Goal: Task Accomplishment & Management: Manage account settings

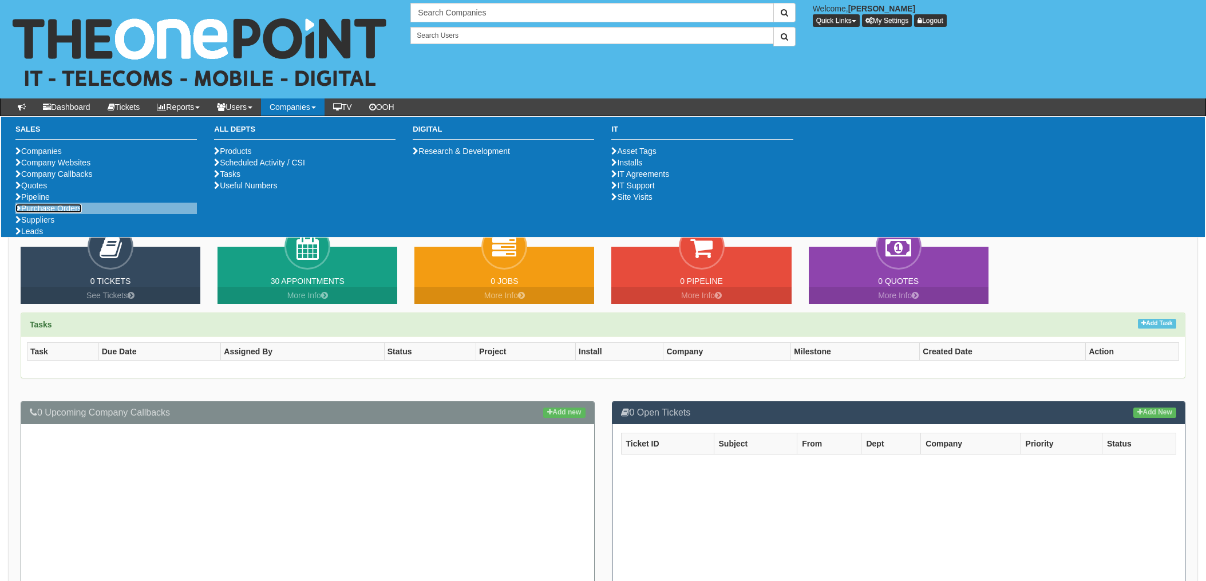
click at [63, 213] on link "Purchase Orders" at bounding box center [48, 208] width 66 height 9
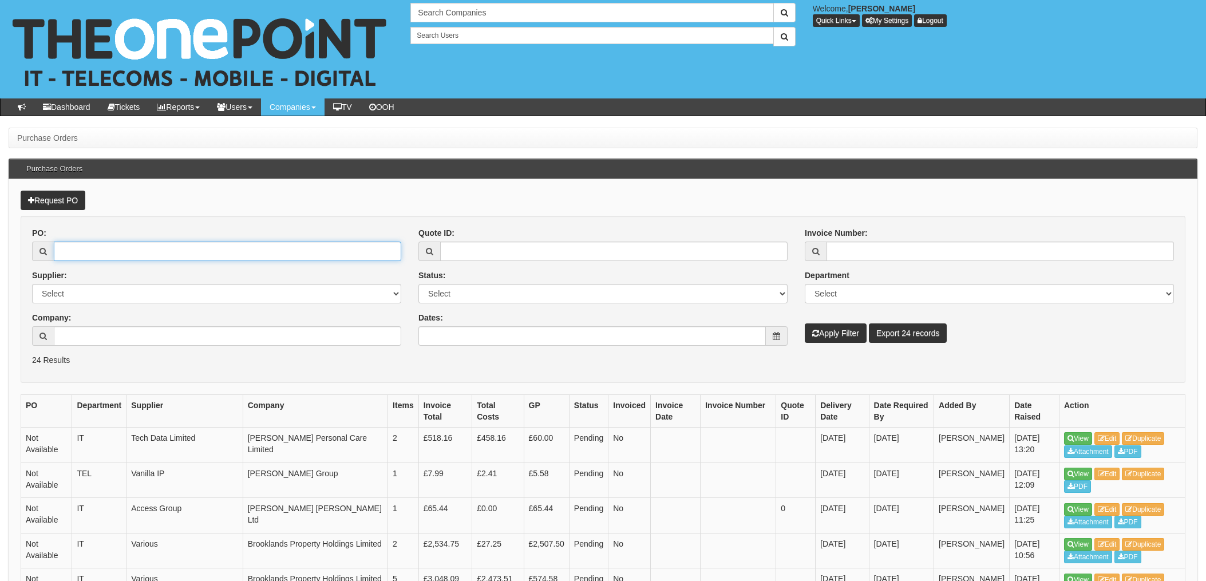
click at [93, 248] on input "PO:" at bounding box center [227, 251] width 347 height 19
type input "19172"
click at [805, 323] on button "Apply Filter" at bounding box center [836, 332] width 62 height 19
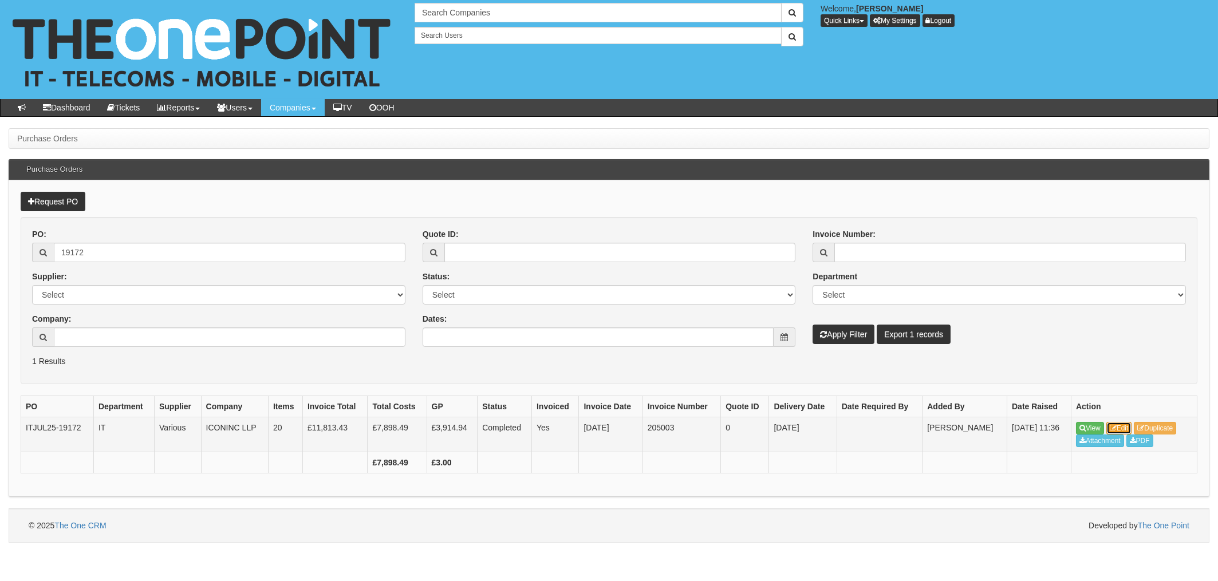
click at [1124, 425] on link "Edit" at bounding box center [1119, 428] width 26 height 13
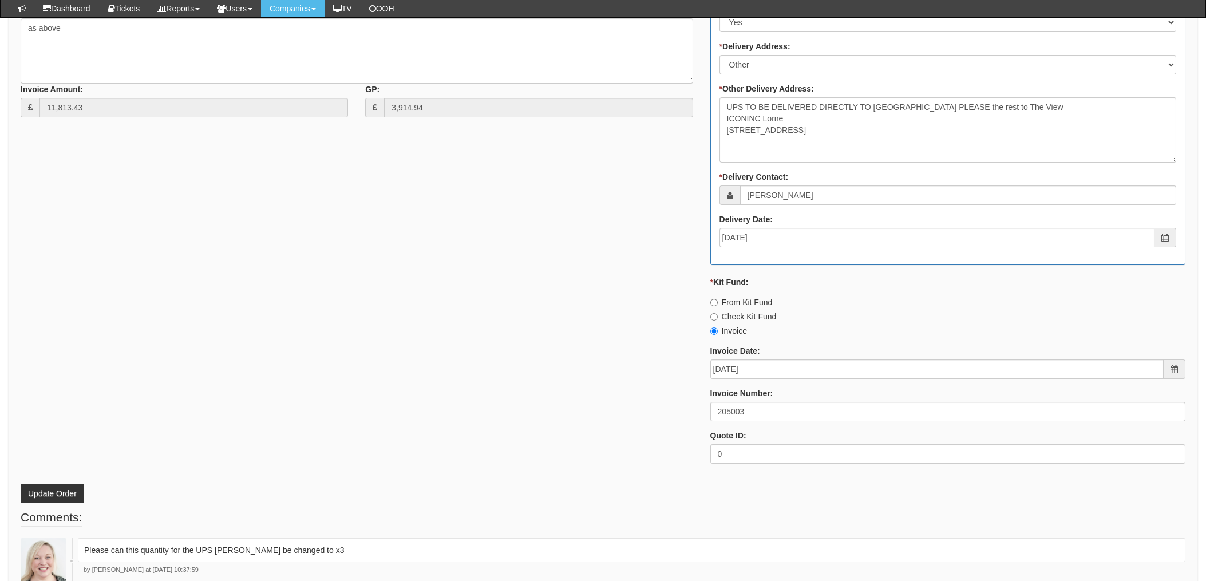
scroll to position [1297, 0]
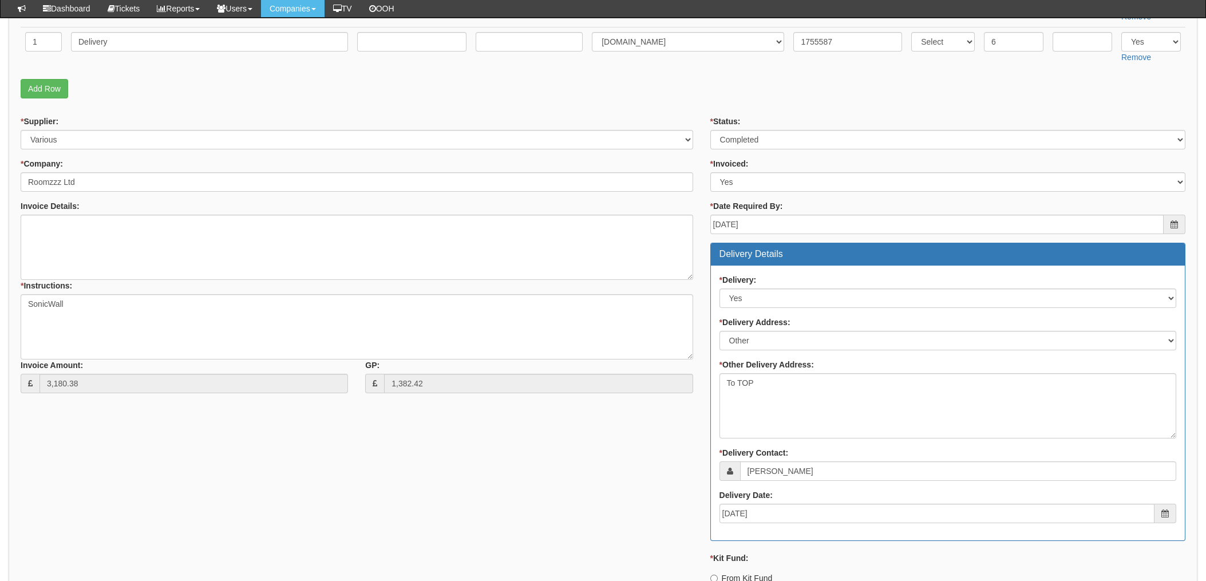
scroll to position [610, 0]
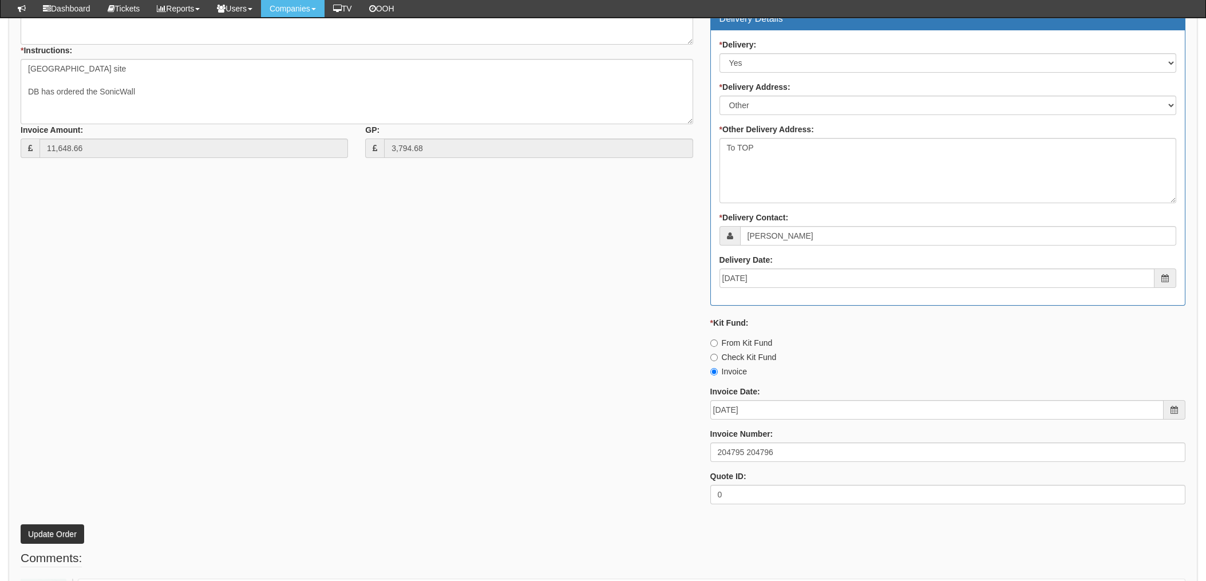
scroll to position [1068, 0]
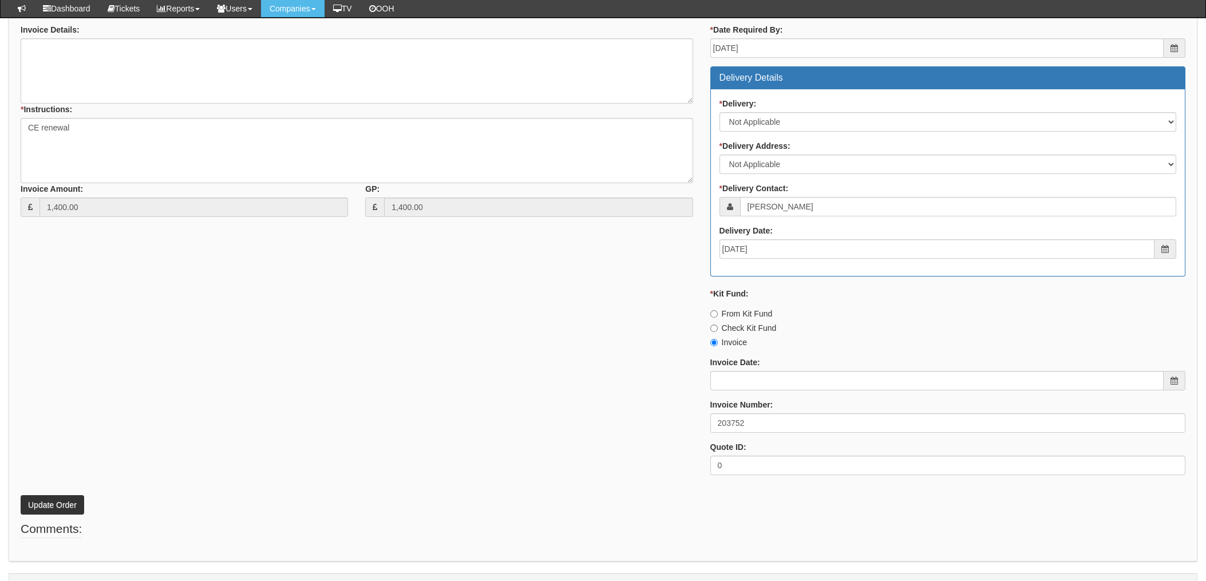
scroll to position [489, 0]
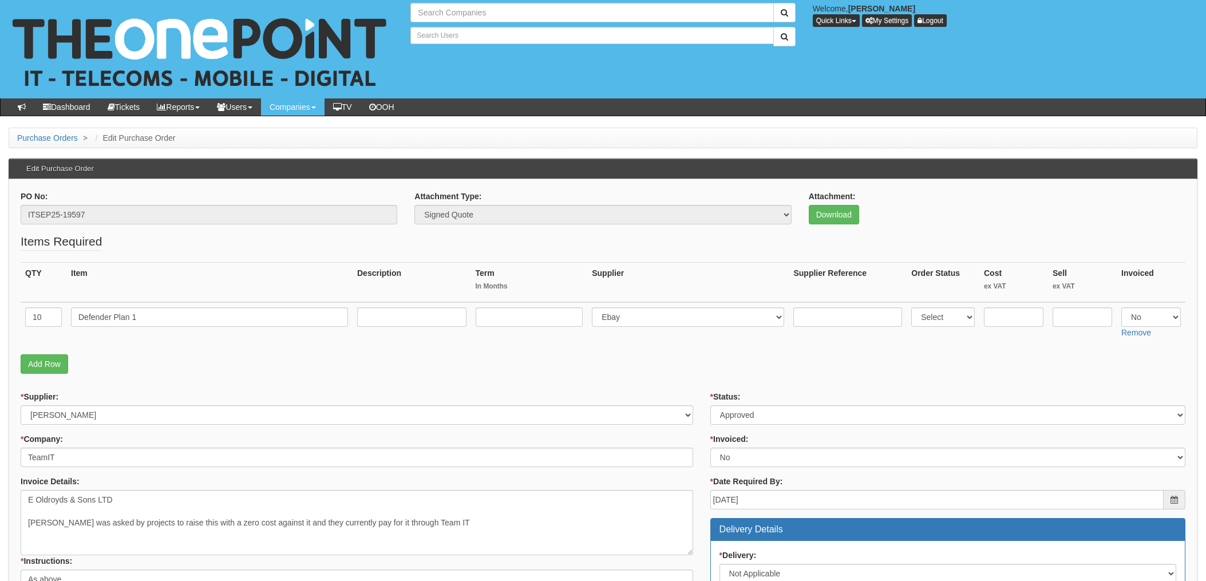
type input "Search Companies"
type input "Search Users"
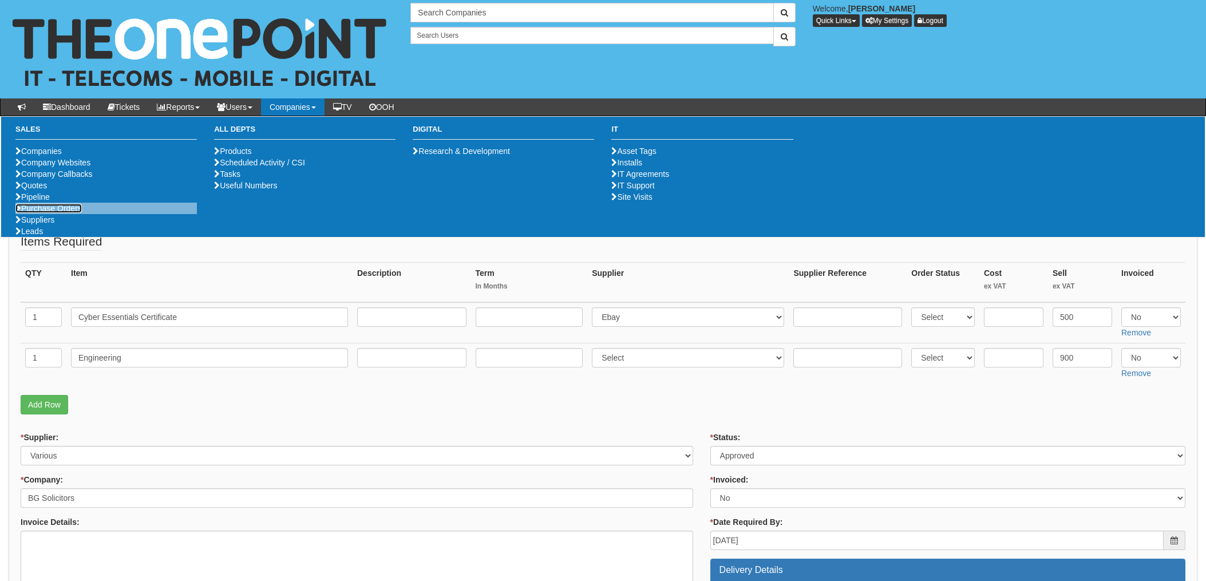
click at [74, 213] on link "Purchase Orders" at bounding box center [48, 208] width 66 height 9
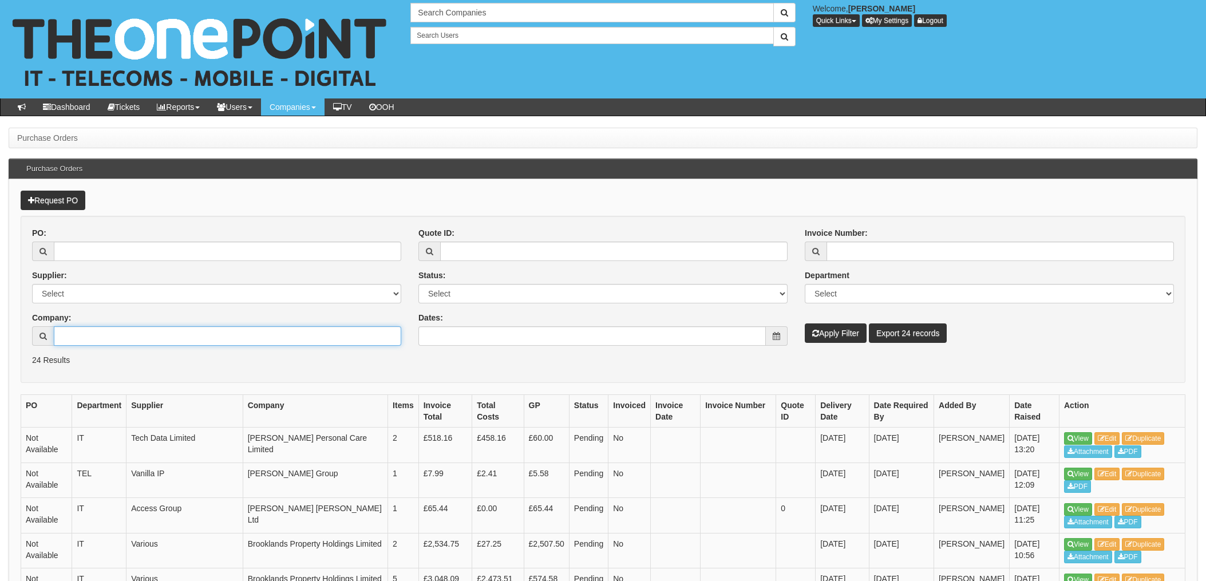
click at [97, 334] on input "Company:" at bounding box center [227, 335] width 347 height 19
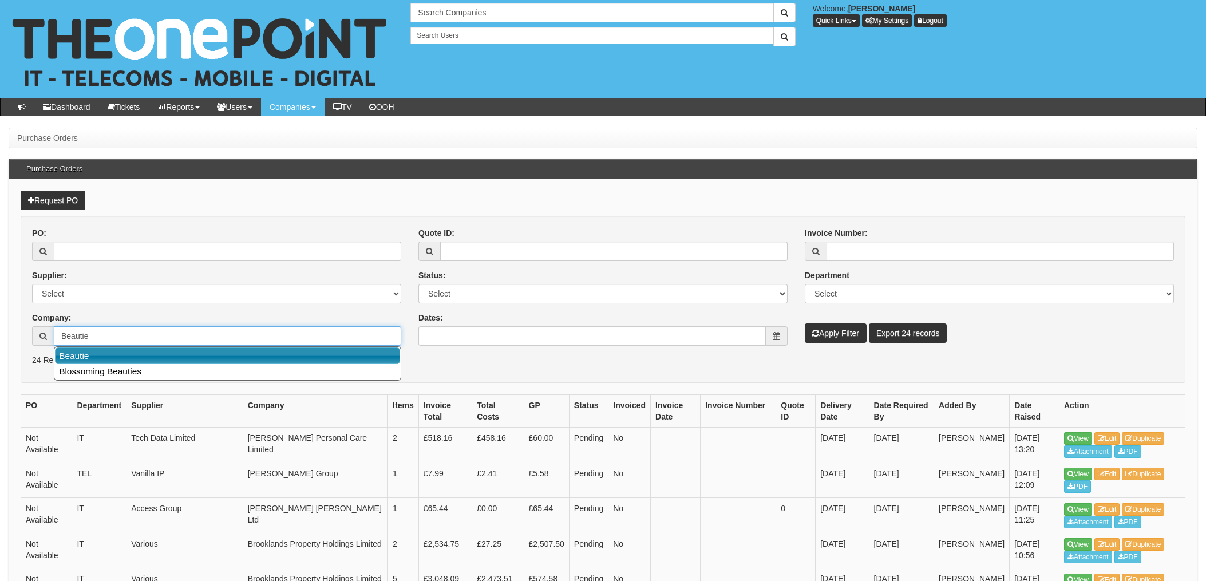
click at [82, 350] on link "Beautie" at bounding box center [227, 355] width 345 height 17
type input "Beautie"
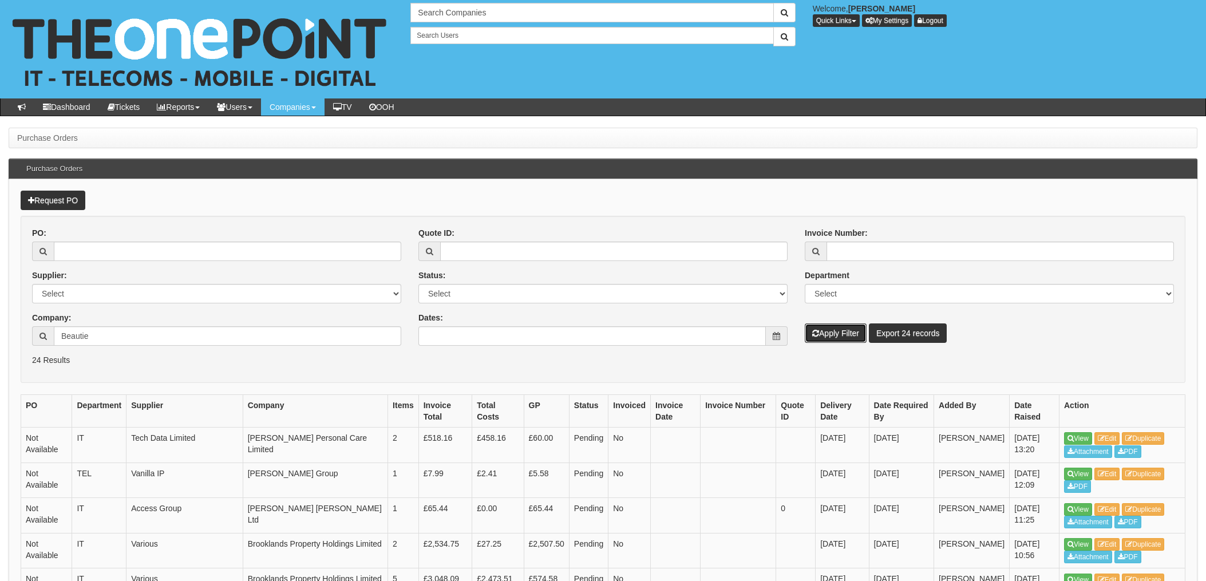
click at [840, 330] on button "Apply Filter" at bounding box center [836, 332] width 62 height 19
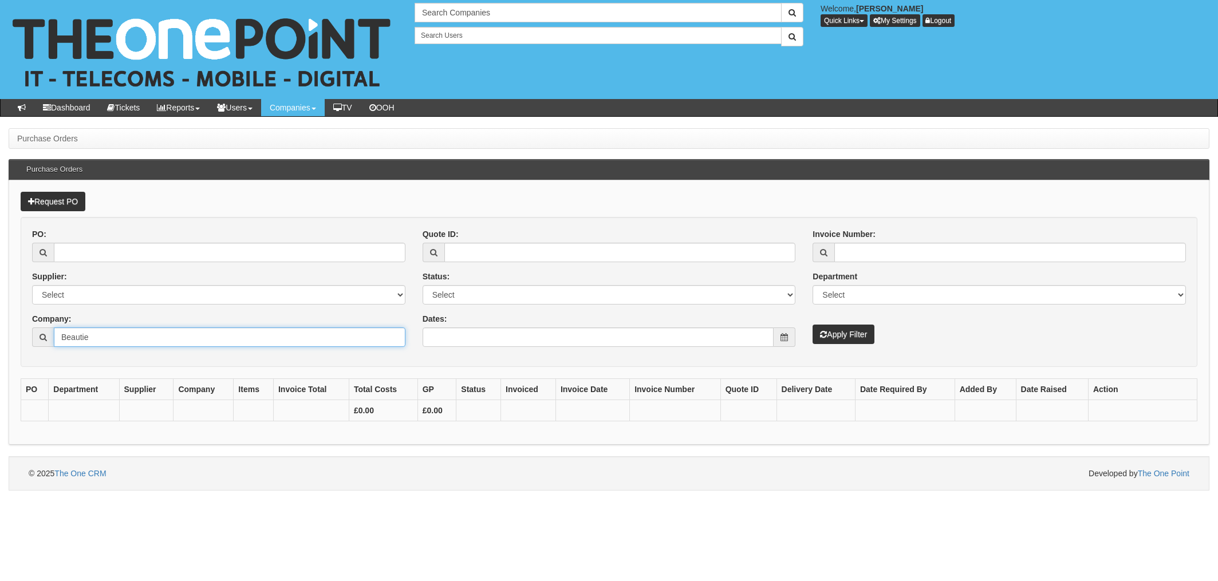
click at [98, 344] on input "Beautie" at bounding box center [229, 336] width 351 height 19
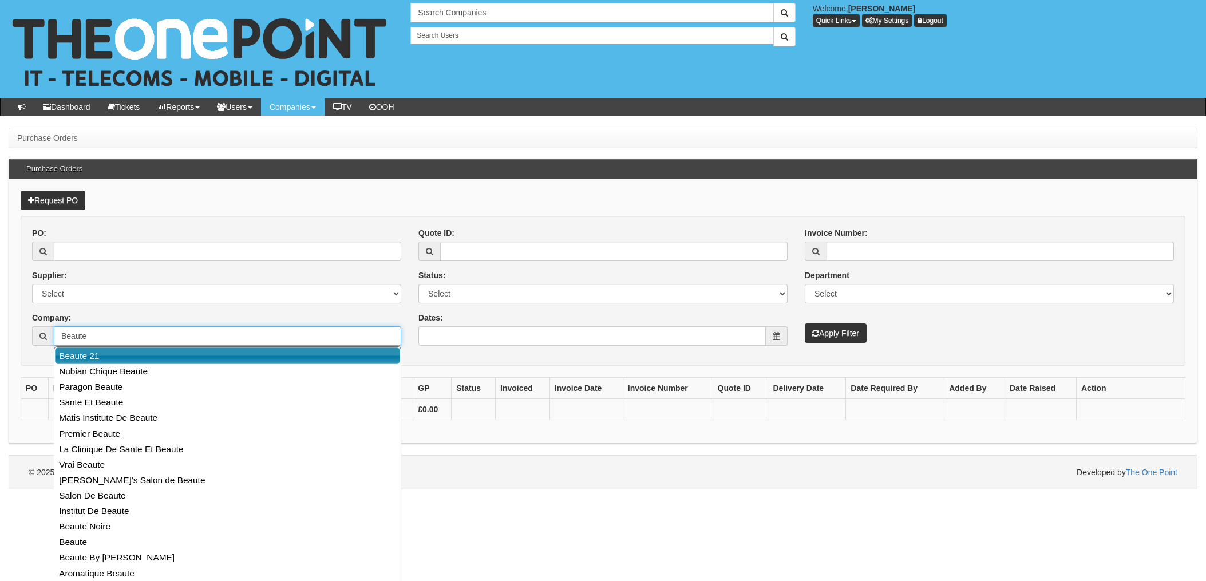
click at [109, 362] on link "Beaute 21" at bounding box center [227, 355] width 345 height 17
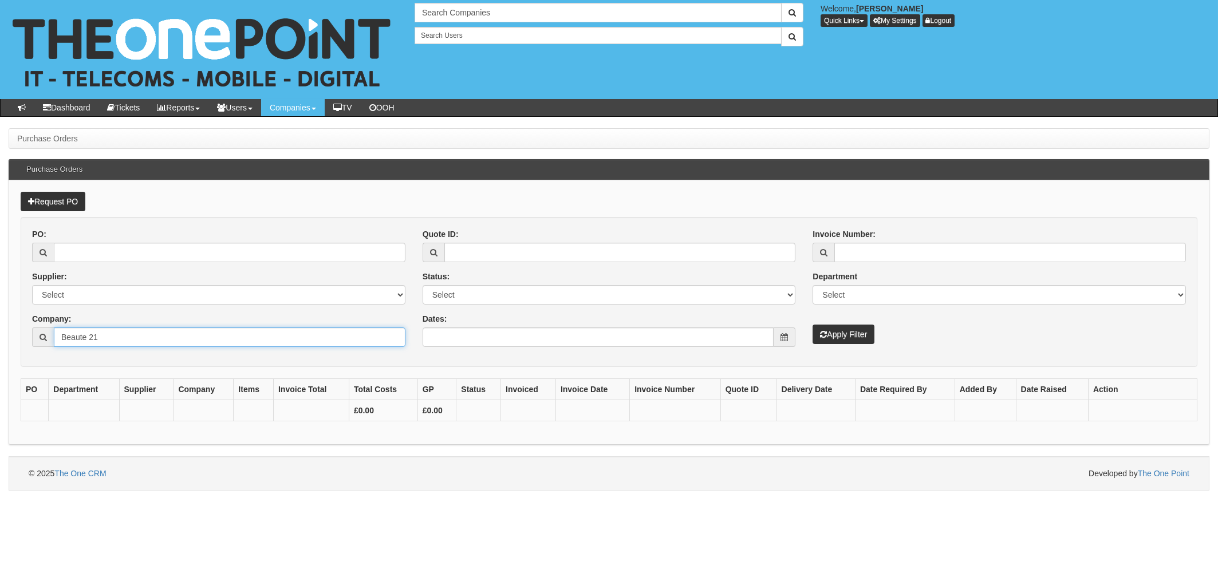
type input "Beaute 21"
click at [848, 330] on button "Apply Filter" at bounding box center [843, 334] width 62 height 19
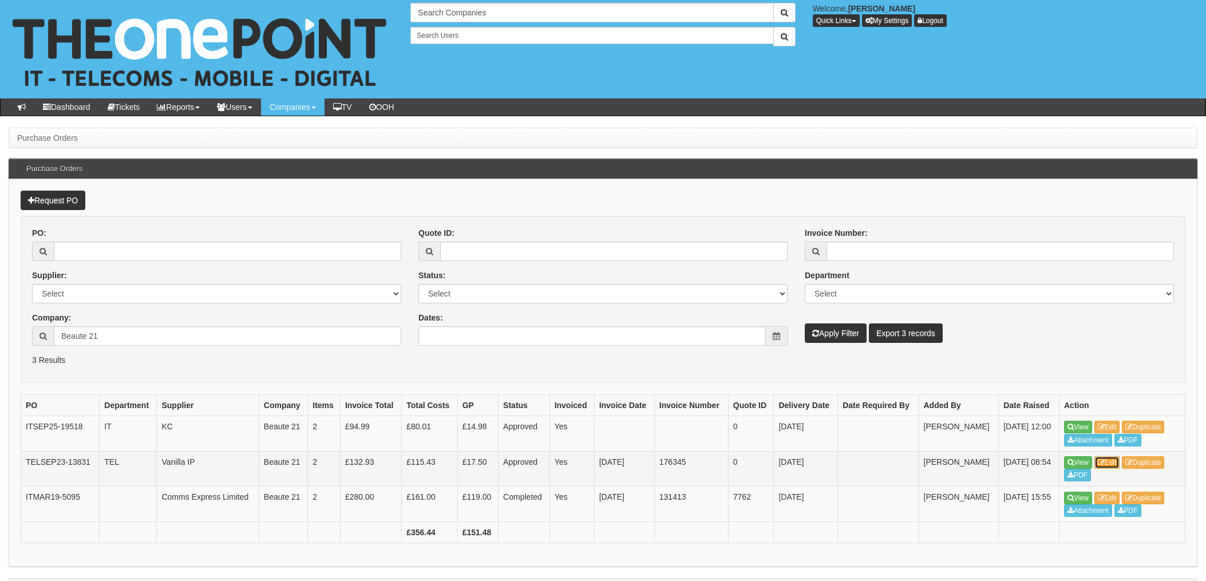
click at [1120, 464] on link "Edit" at bounding box center [1108, 462] width 26 height 13
click at [1116, 496] on link "Edit" at bounding box center [1108, 498] width 26 height 13
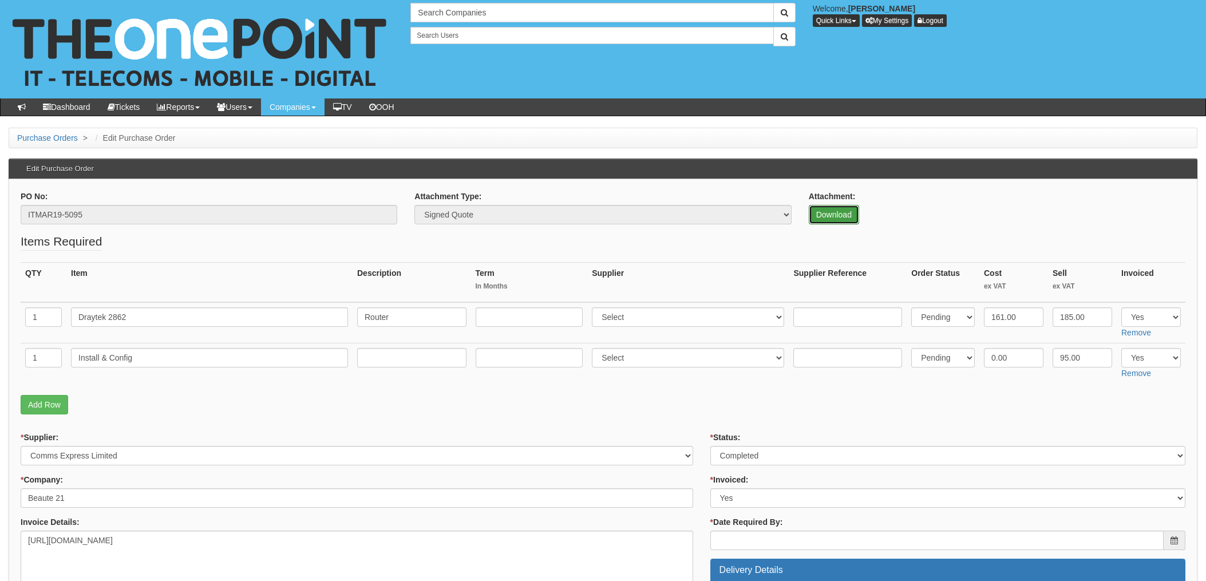
click at [832, 216] on link "Download" at bounding box center [834, 214] width 50 height 19
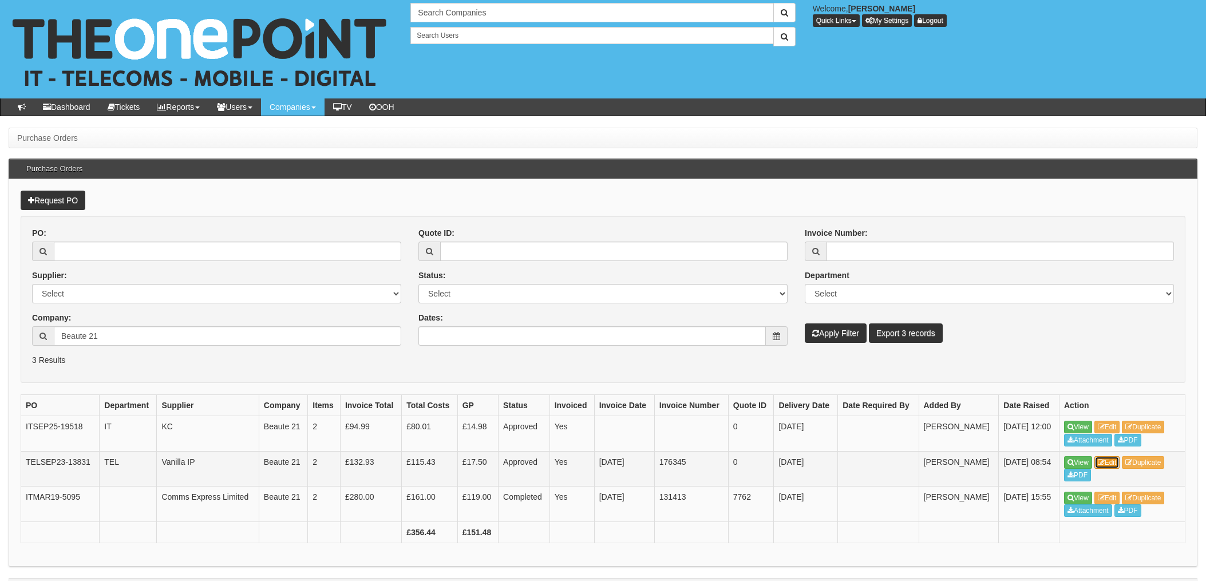
click at [1107, 464] on link "Edit" at bounding box center [1108, 462] width 26 height 13
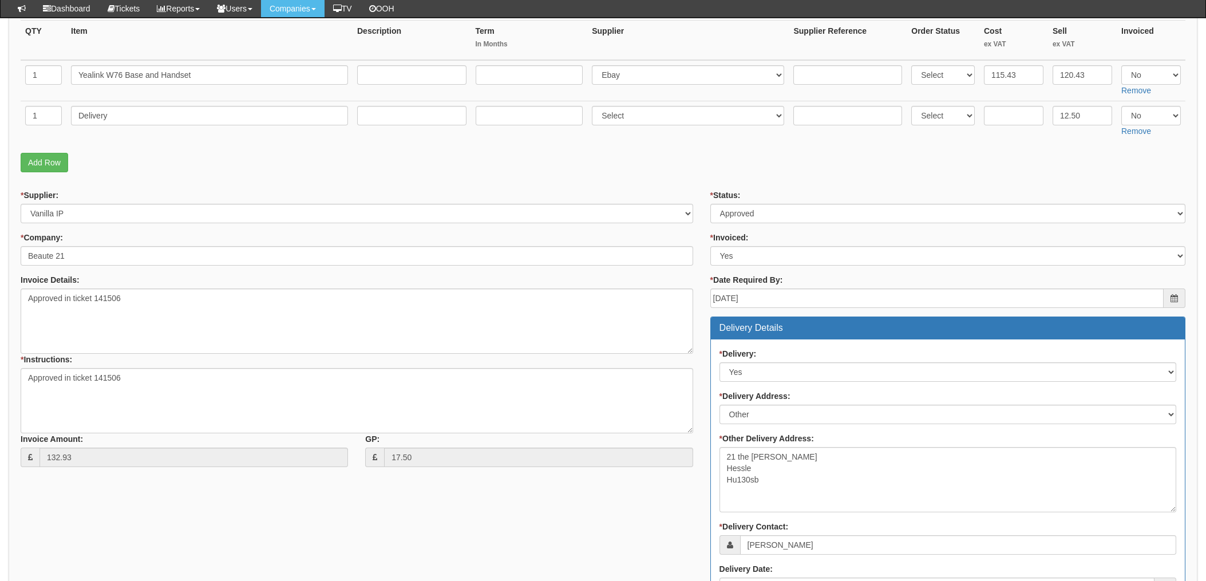
scroll to position [153, 0]
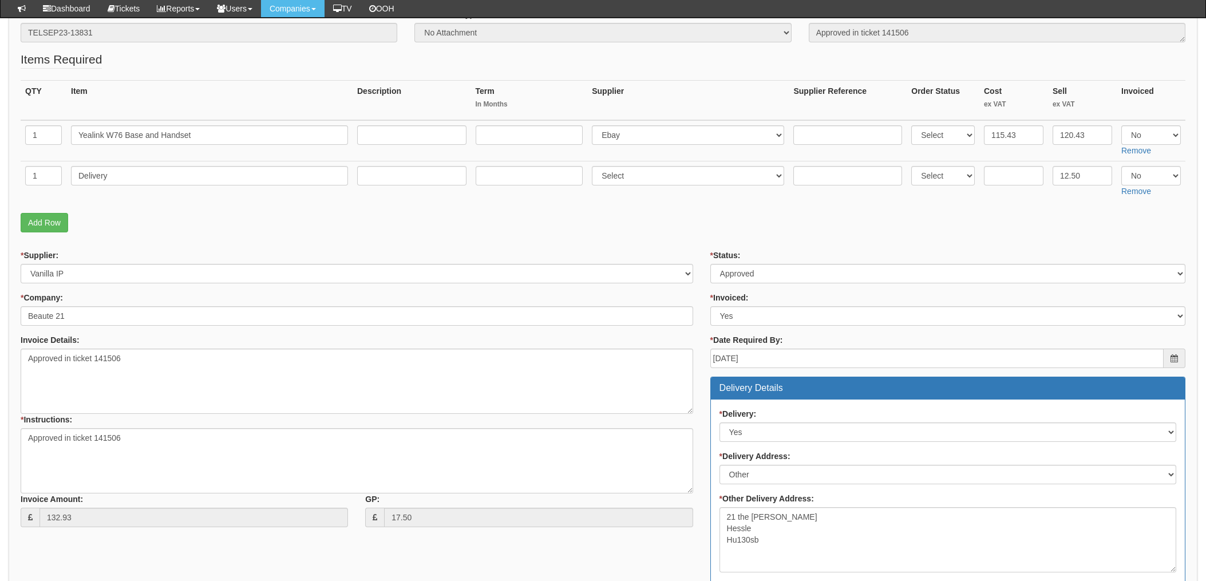
click at [191, 218] on p "Add Row" at bounding box center [603, 222] width 1165 height 19
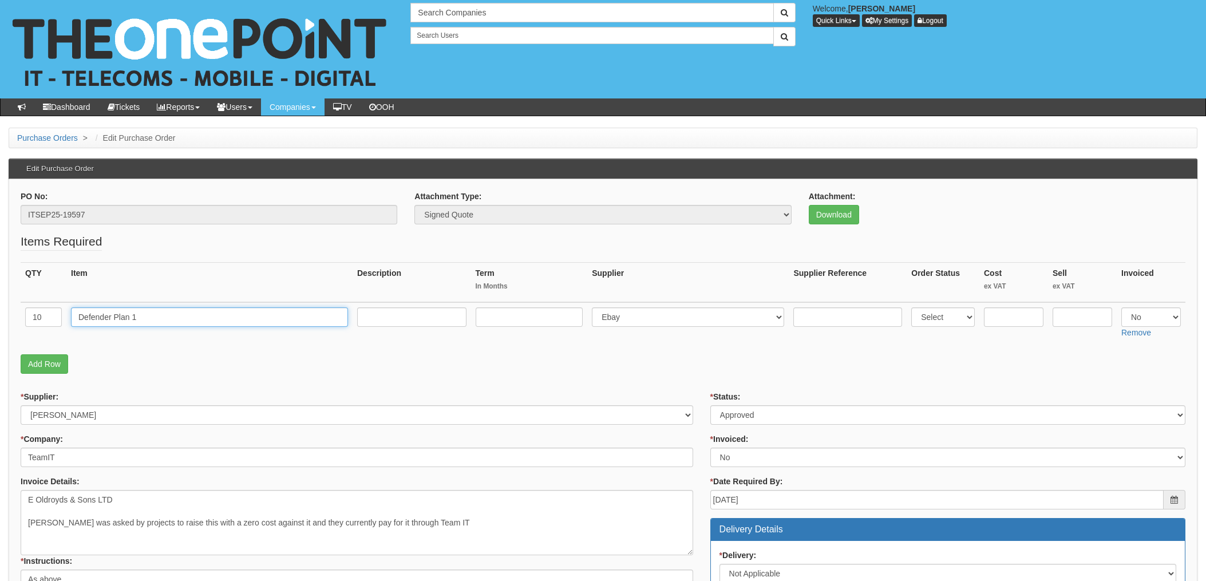
click at [139, 314] on input "Defender Plan 1" at bounding box center [209, 316] width 277 height 19
drag, startPoint x: 148, startPoint y: 317, endPoint x: 34, endPoint y: 323, distance: 114.7
click at [0, 321] on html "× Send Email × Add Appointment × Create Ticket × Create Proactive Activity × Ad…" at bounding box center [603, 555] width 1206 height 1110
click at [156, 314] on input "Defender Plan 1" at bounding box center [209, 316] width 277 height 19
click at [270, 342] on td "Defender Plan 1" at bounding box center [209, 322] width 286 height 41
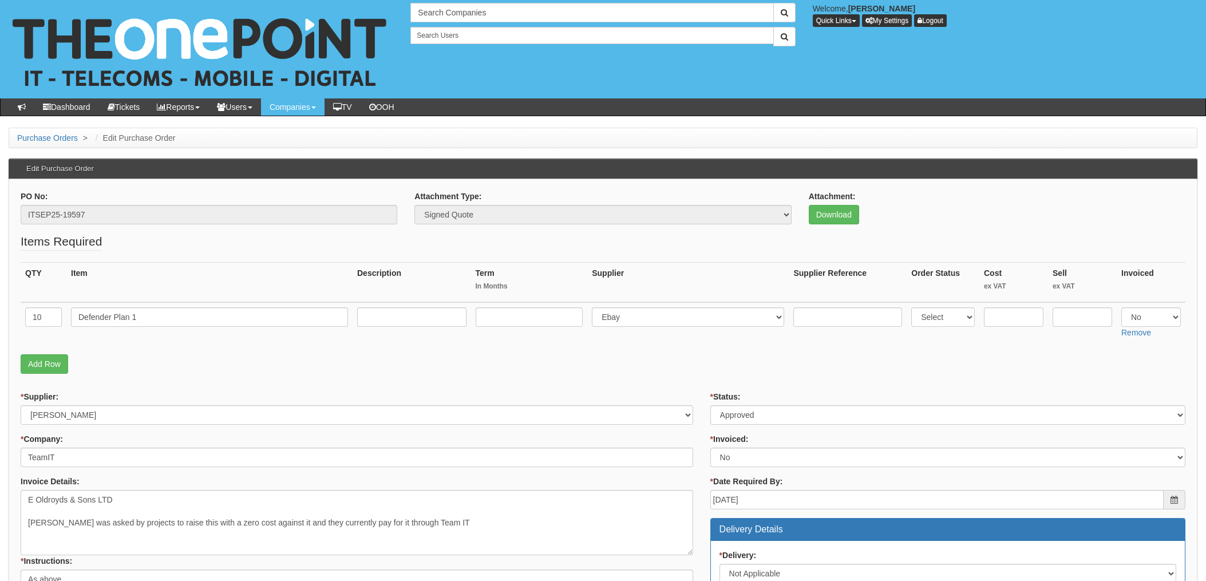
drag, startPoint x: 75, startPoint y: 203, endPoint x: 74, endPoint y: 209, distance: 5.8
click at [74, 204] on div "PO No: ITSEP25-19597" at bounding box center [209, 208] width 377 height 34
click at [74, 216] on input "ITSEP25-19597" at bounding box center [209, 214] width 377 height 19
drag, startPoint x: 101, startPoint y: 215, endPoint x: 2, endPoint y: 215, distance: 98.5
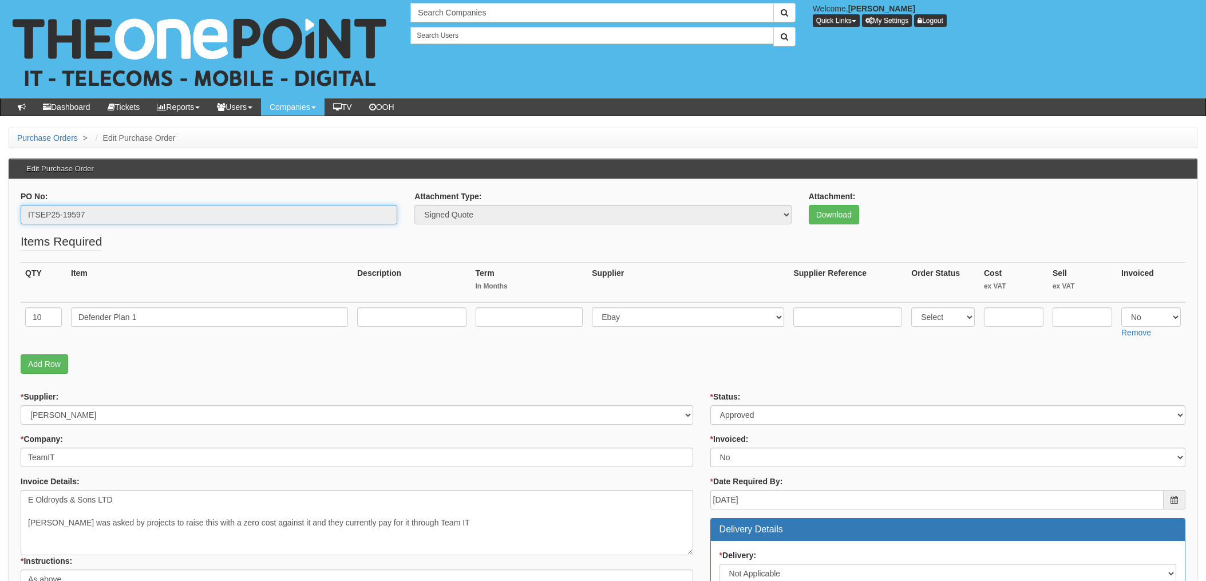
drag, startPoint x: 2, startPoint y: 215, endPoint x: 57, endPoint y: 212, distance: 55.0
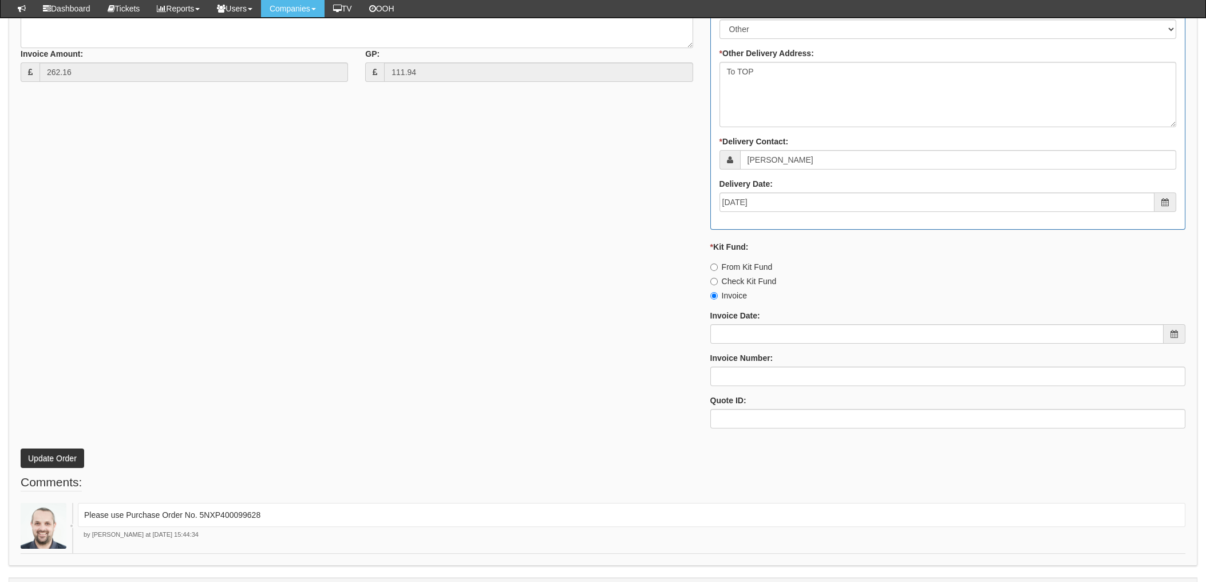
scroll to position [628, 0]
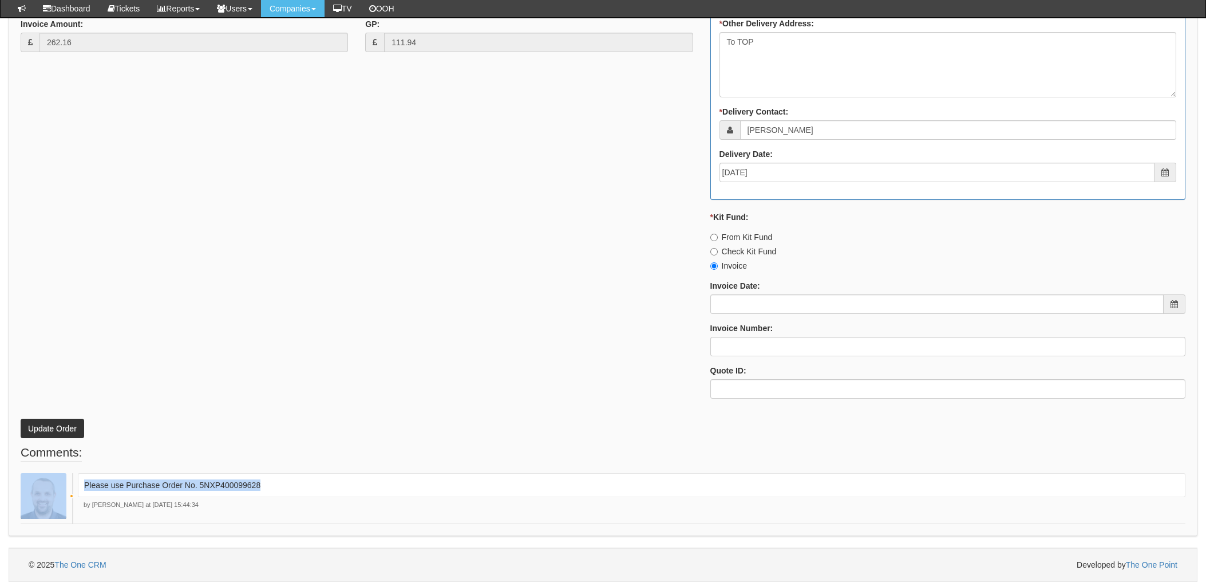
drag, startPoint x: 259, startPoint y: 484, endPoint x: 42, endPoint y: 476, distance: 217.1
click at [54, 479] on div "Please use Purchase Order No. 5NXP400099628 by [PERSON_NAME] at [DATE] 15:44:34" at bounding box center [603, 498] width 1165 height 51
drag, startPoint x: 42, startPoint y: 476, endPoint x: 143, endPoint y: 484, distance: 101.1
copy div "Please use Purchase Order No. 5NXP400099628"
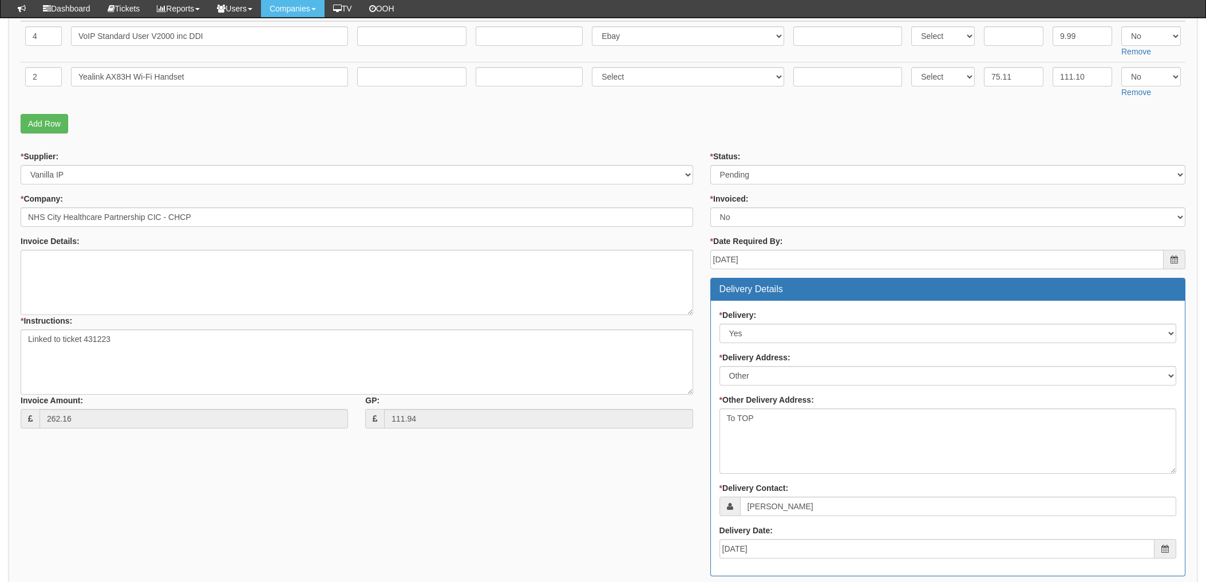
scroll to position [246, 0]
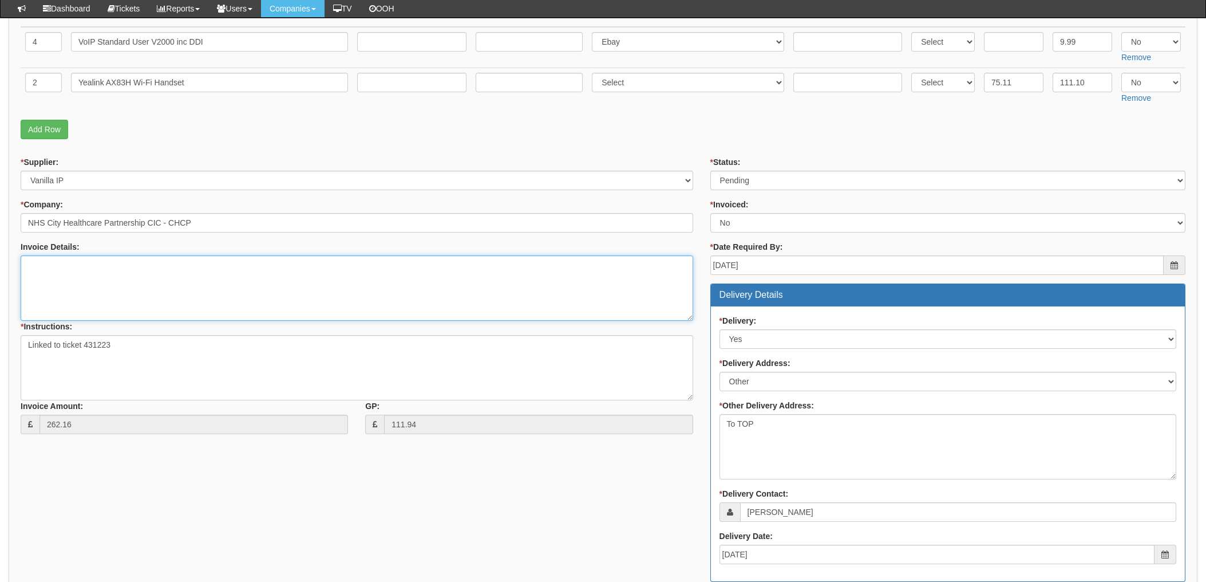
click at [61, 286] on textarea "Invoice Details:" at bounding box center [357, 287] width 673 height 65
paste textarea "Please use Purchase Order No. 5NXP400099628"
type textarea "Please use Purchase Order No. 5NXP400099628"
click at [325, 507] on div "* Supplier: Select 123 REG.co.uk 1Password 3 4Gon AA Jones Electric Ltd Abzorb …" at bounding box center [603, 472] width 1182 height 633
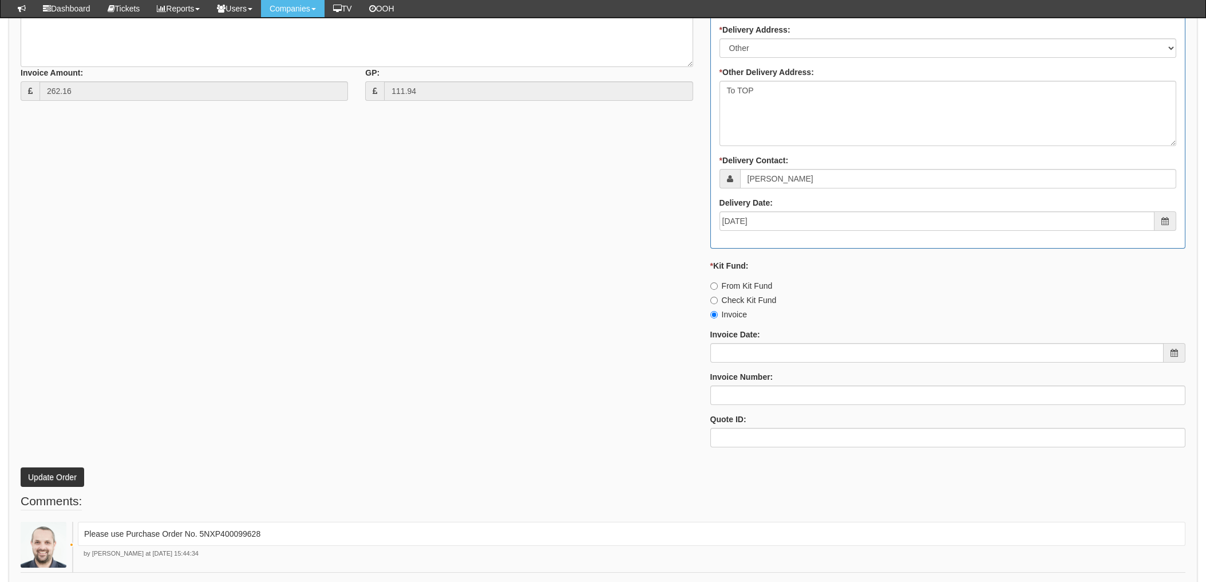
scroll to position [628, 0]
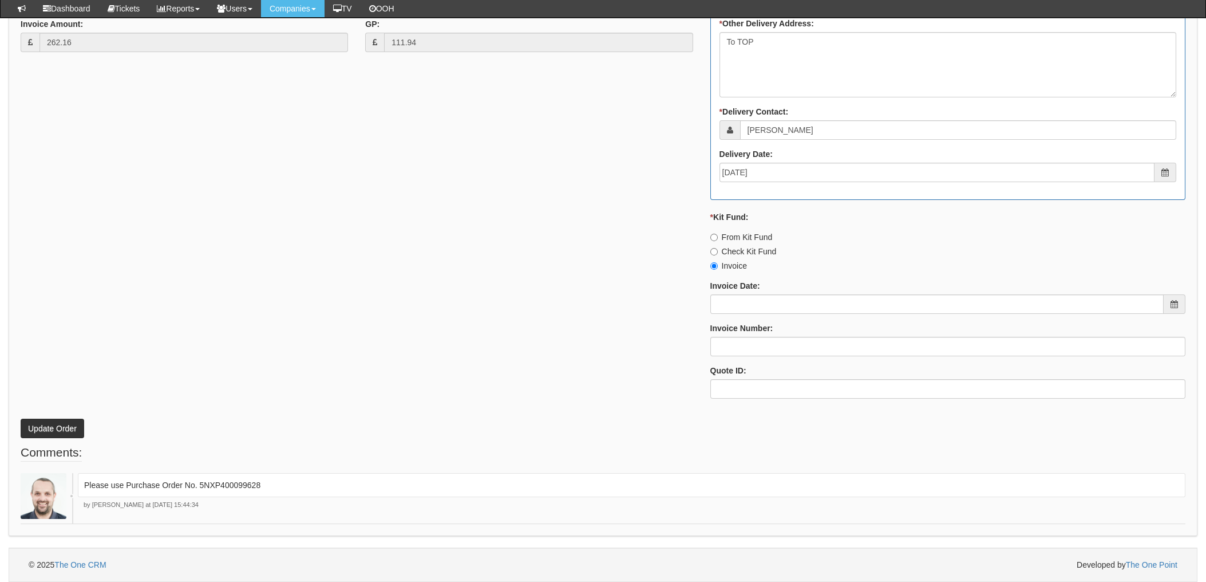
click at [253, 417] on p "Update Order" at bounding box center [603, 422] width 1165 height 31
click at [58, 425] on button "Update Order" at bounding box center [53, 427] width 64 height 19
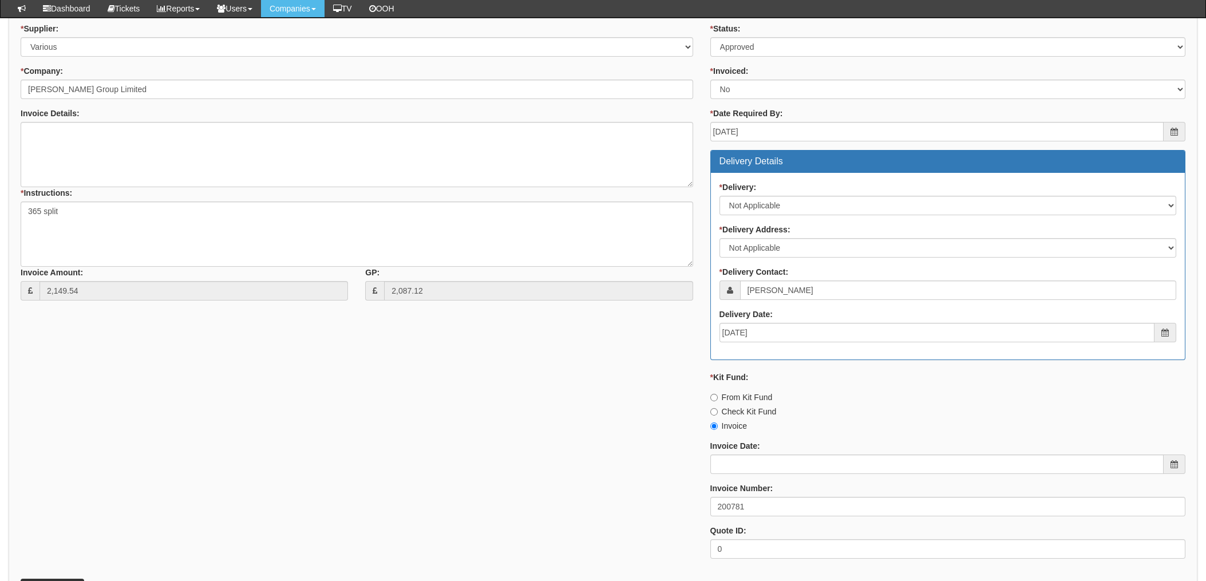
scroll to position [740, 0]
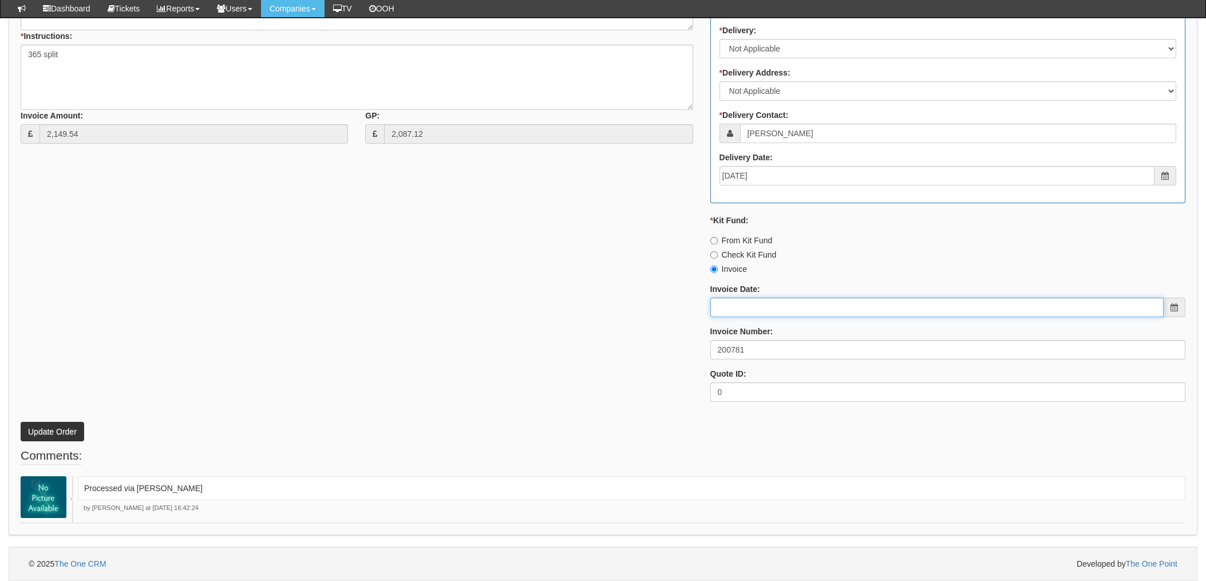
click at [776, 310] on input "Invoice Date:" at bounding box center [936, 307] width 453 height 19
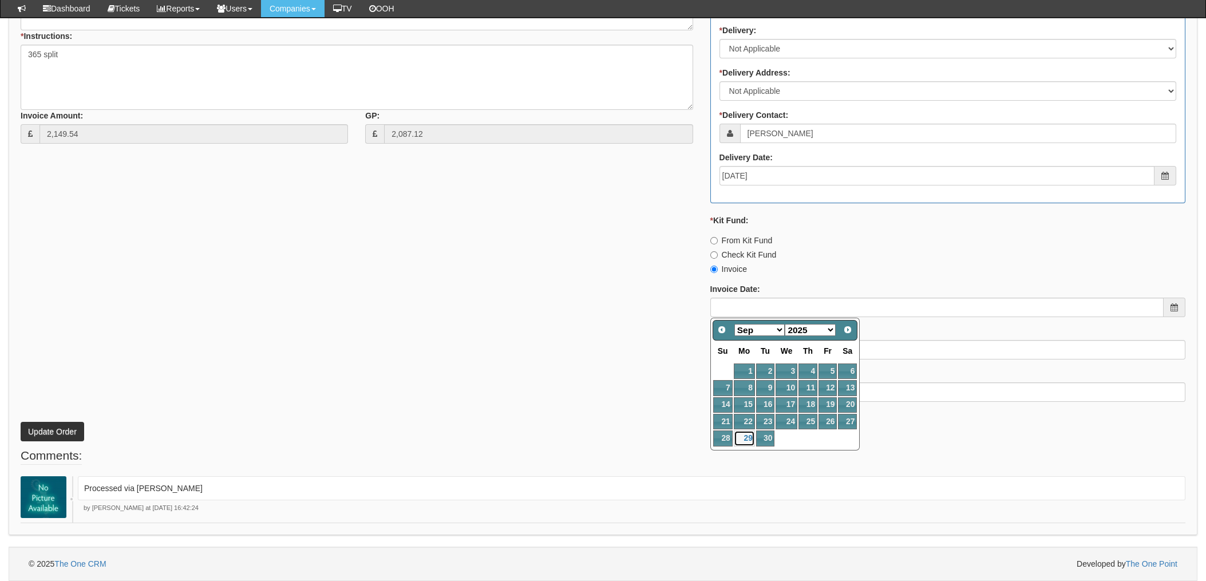
click at [747, 436] on link "29" at bounding box center [744, 438] width 21 height 15
type input "[DATE]"
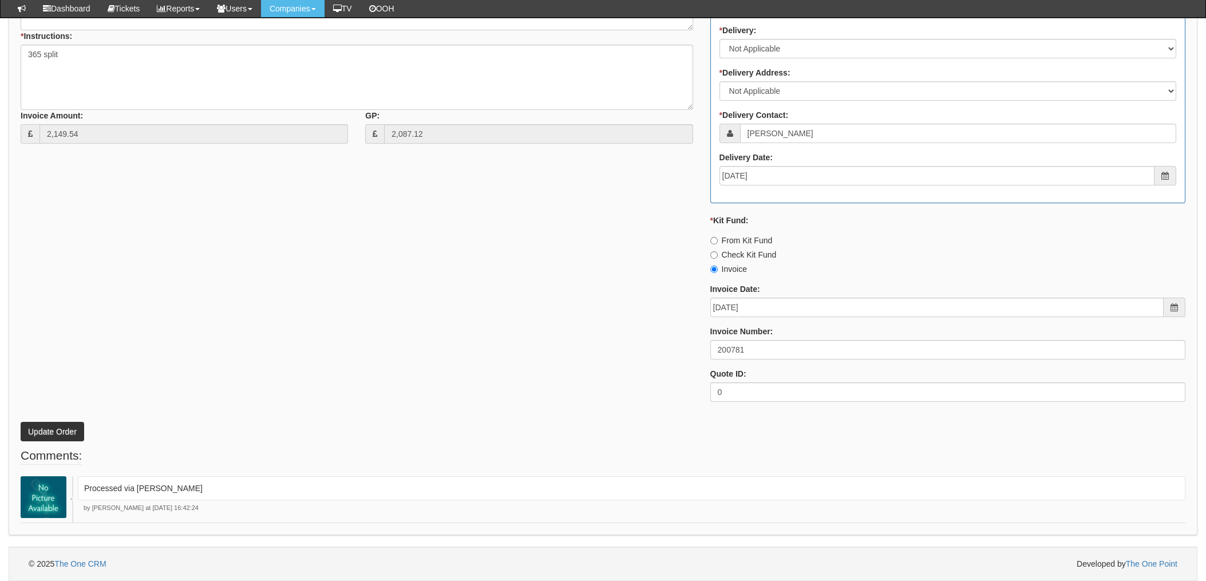
click at [554, 384] on div "* Supplier: Select 123 REG.co.uk 1Password 3 4Gon AA Jones Electric Ltd Abzorb …" at bounding box center [603, 138] width 1182 height 544
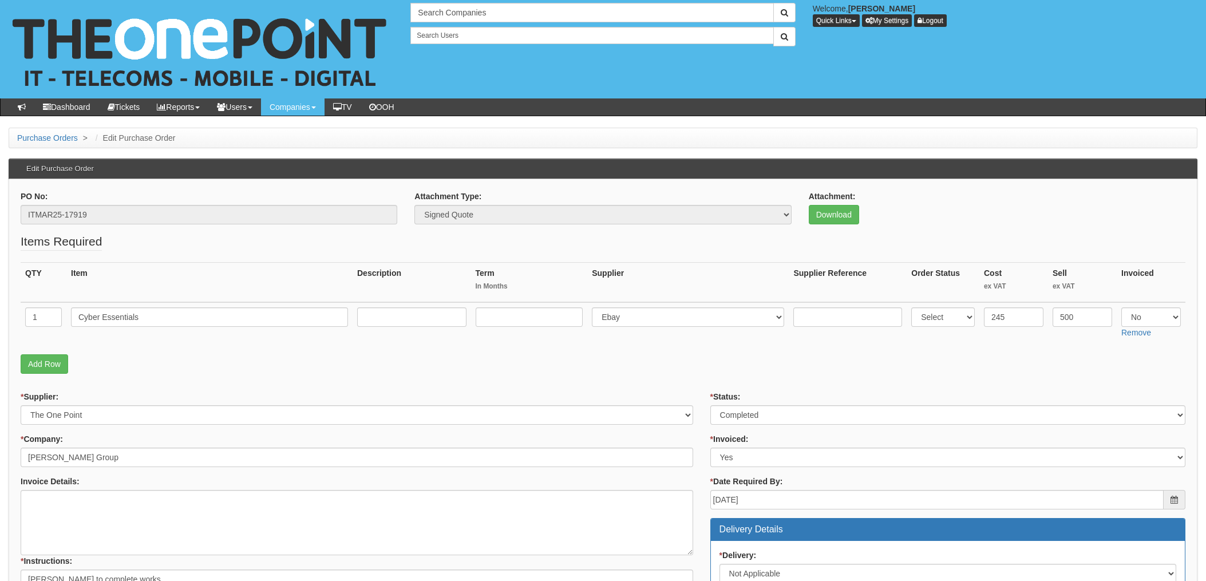
click at [605, 361] on p "Add Row" at bounding box center [603, 363] width 1165 height 19
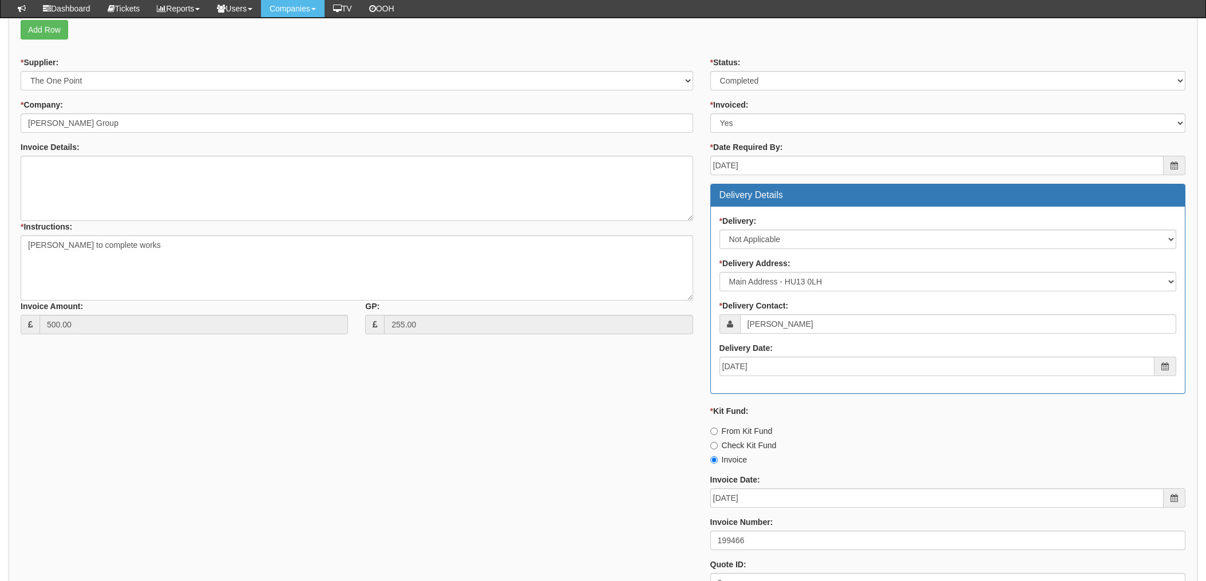
scroll to position [449, 0]
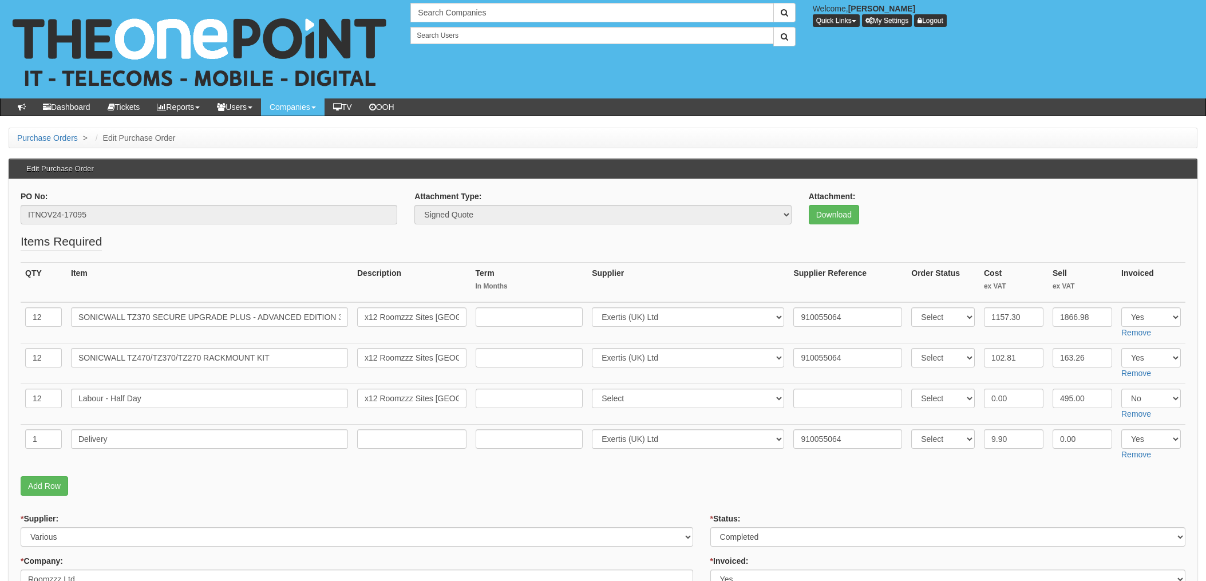
drag, startPoint x: 682, startPoint y: 464, endPoint x: 729, endPoint y: 463, distance: 47.0
click at [682, 464] on td "Select 123 [DOMAIN_NAME] 1Password 3 4Gon [PERSON_NAME] Electric Ltd Abzorb Acc…" at bounding box center [688, 445] width 202 height 41
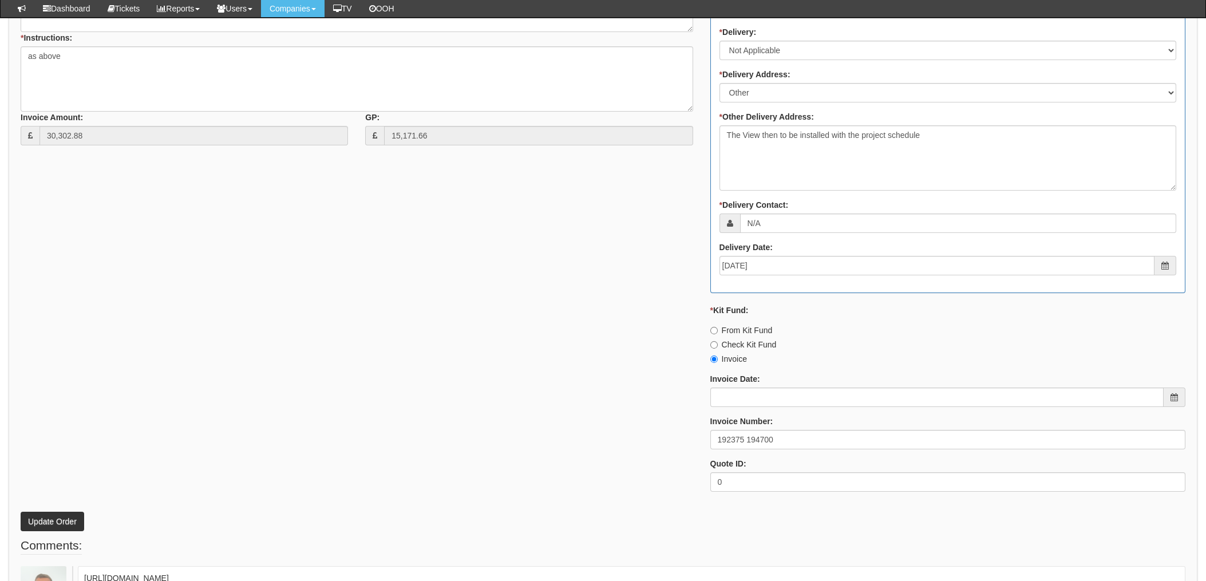
scroll to position [710, 0]
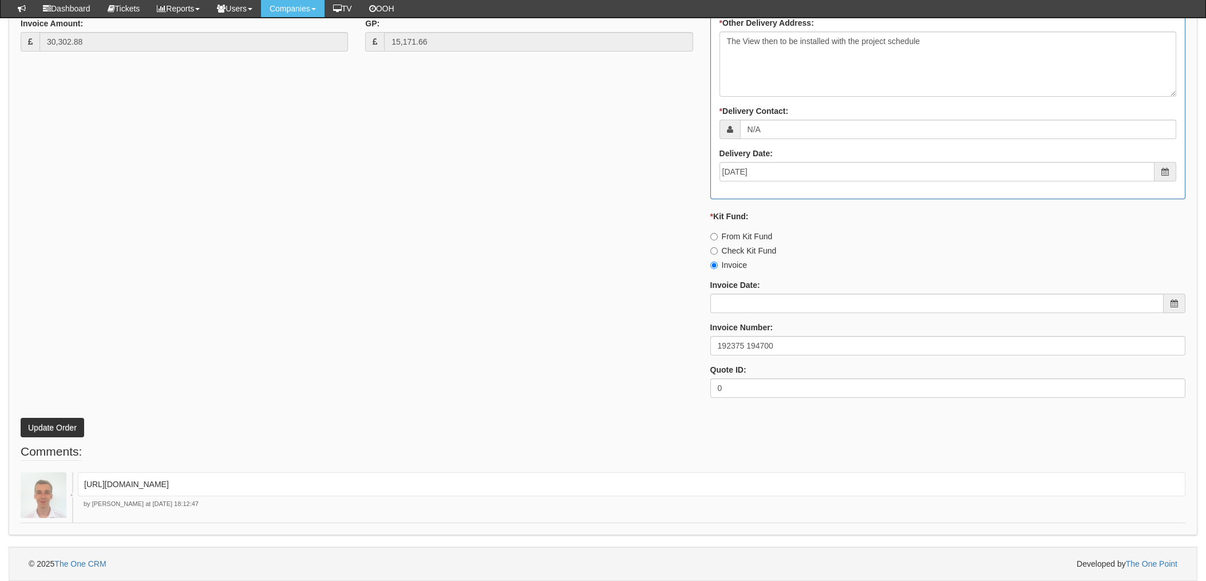
click at [397, 340] on div "* Supplier: Select 123 [DOMAIN_NAME] 1Password 3 4Gon [PERSON_NAME] Electric Lt…" at bounding box center [603, 90] width 1182 height 633
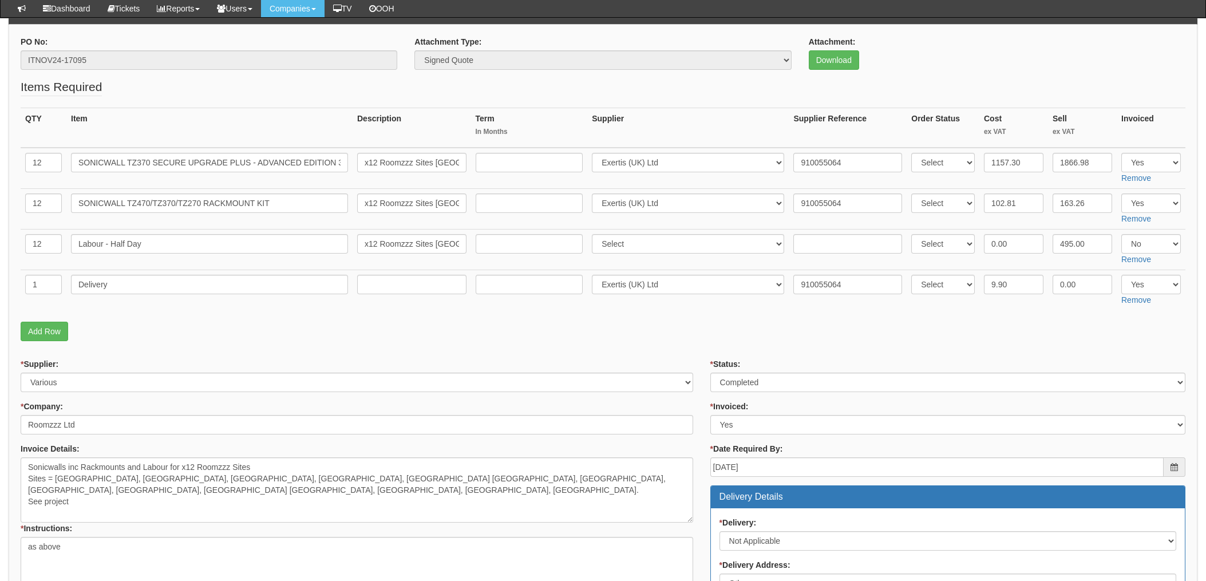
scroll to position [100, 0]
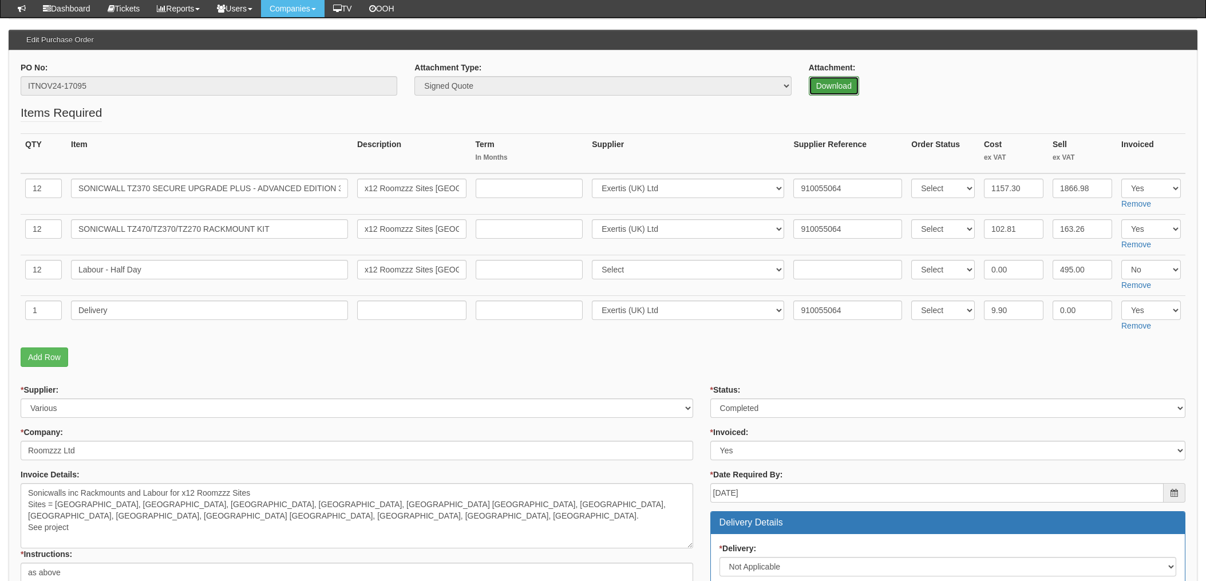
click at [842, 85] on link "Download" at bounding box center [834, 85] width 50 height 19
click at [710, 337] on fieldset "Items Required QTY Item Description Term In Months Supplier Supplier Reference …" at bounding box center [603, 238] width 1165 height 268
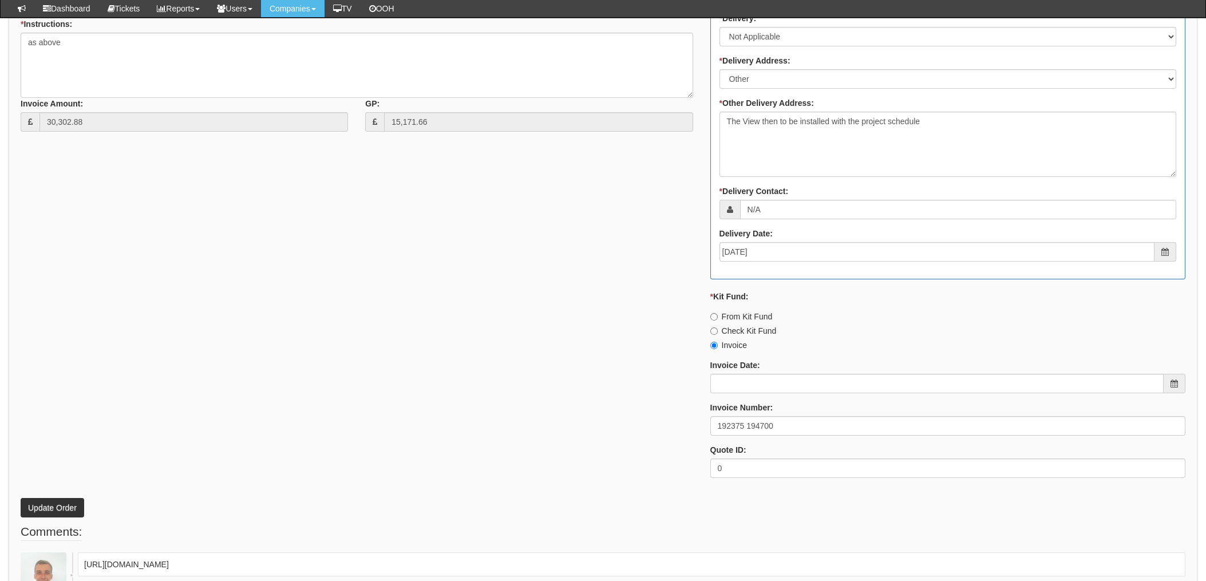
scroll to position [634, 0]
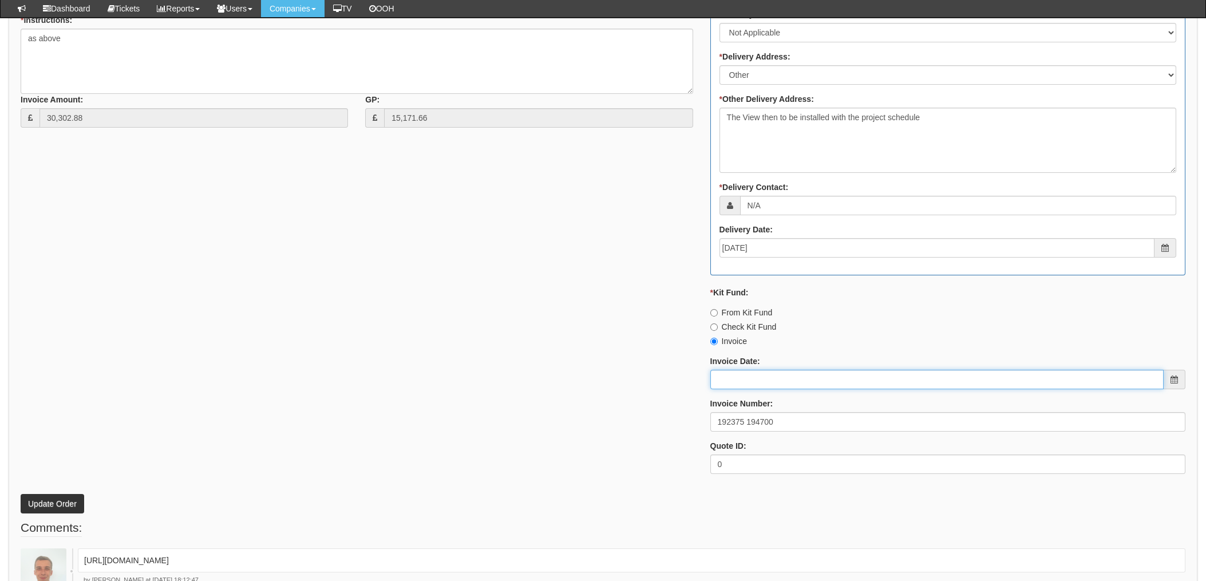
click at [756, 378] on input "Invoice Date:" at bounding box center [936, 379] width 453 height 19
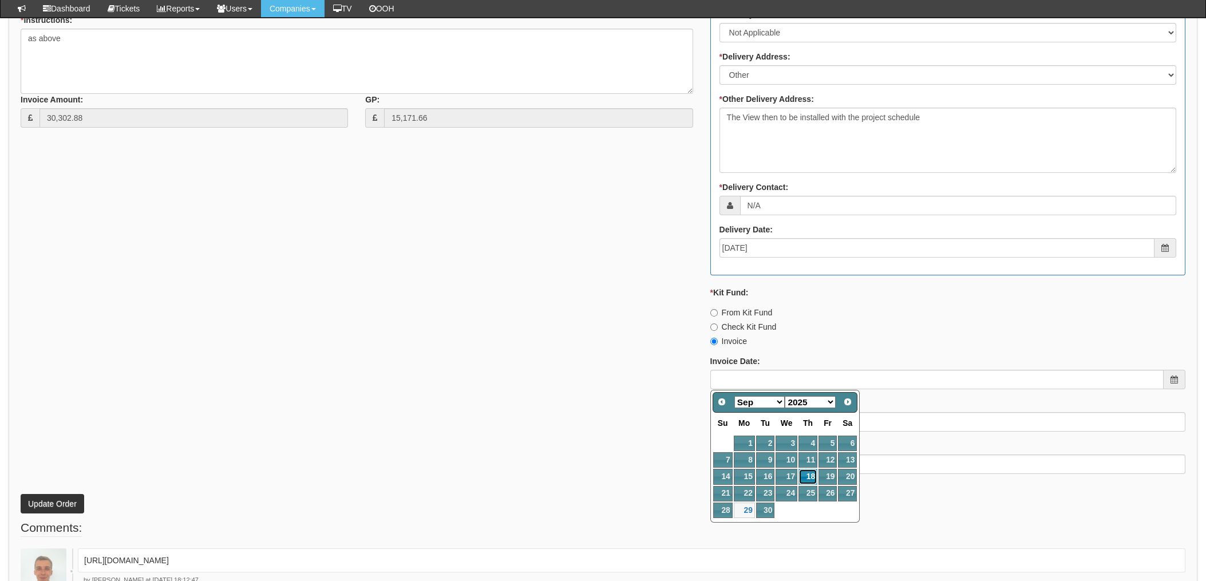
click at [808, 472] on link "18" at bounding box center [808, 476] width 19 height 15
type input "2025-09-18"
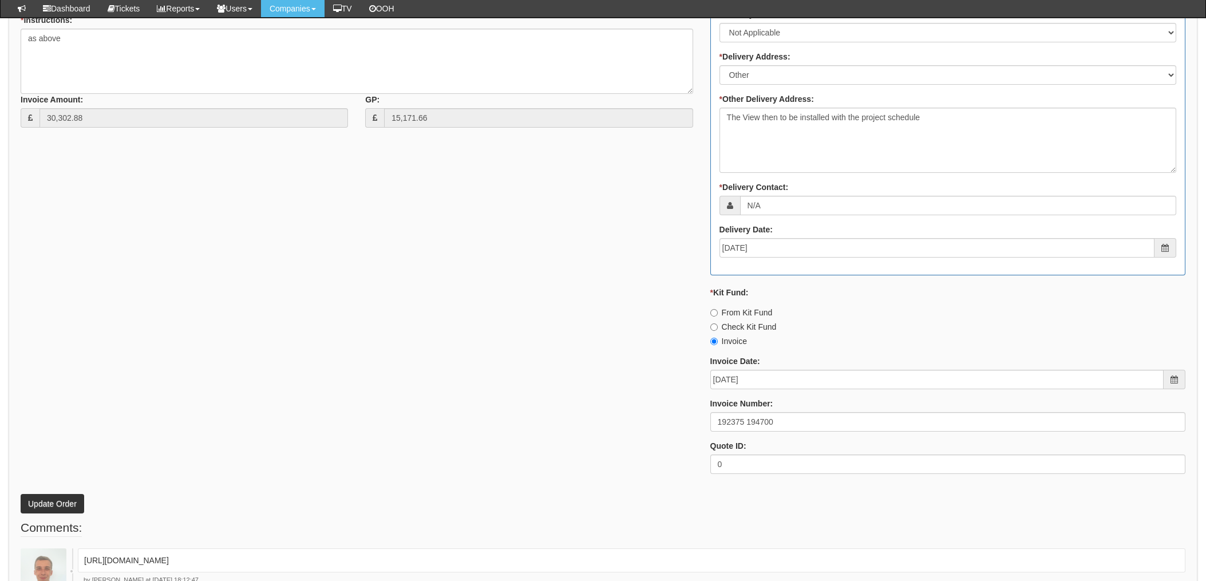
click at [610, 396] on div "* Supplier: Select 123 REG.co.uk 1Password 3 4Gon AA Jones Electric Ltd Abzorb …" at bounding box center [603, 166] width 1182 height 633
click at [53, 507] on button "Update Order" at bounding box center [53, 503] width 64 height 19
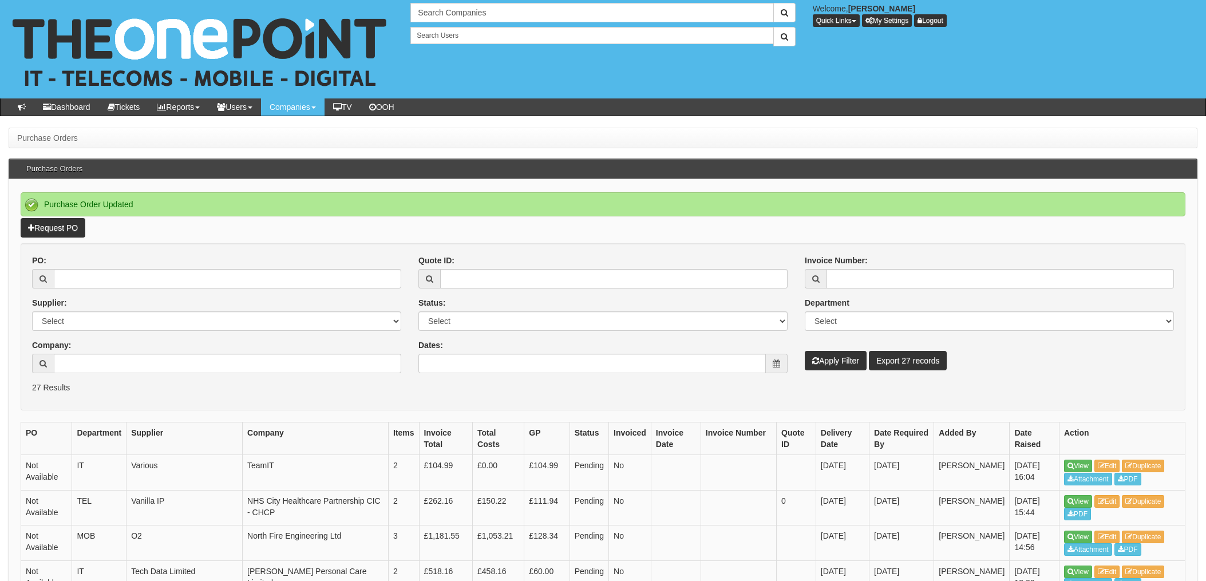
click at [322, 230] on p "Request PO" at bounding box center [603, 227] width 1165 height 19
drag, startPoint x: 112, startPoint y: 272, endPoint x: 152, endPoint y: 281, distance: 41.5
click at [112, 272] on input "PO:" at bounding box center [227, 278] width 347 height 19
type input "119038"
click at [805, 351] on button "Apply Filter" at bounding box center [836, 360] width 62 height 19
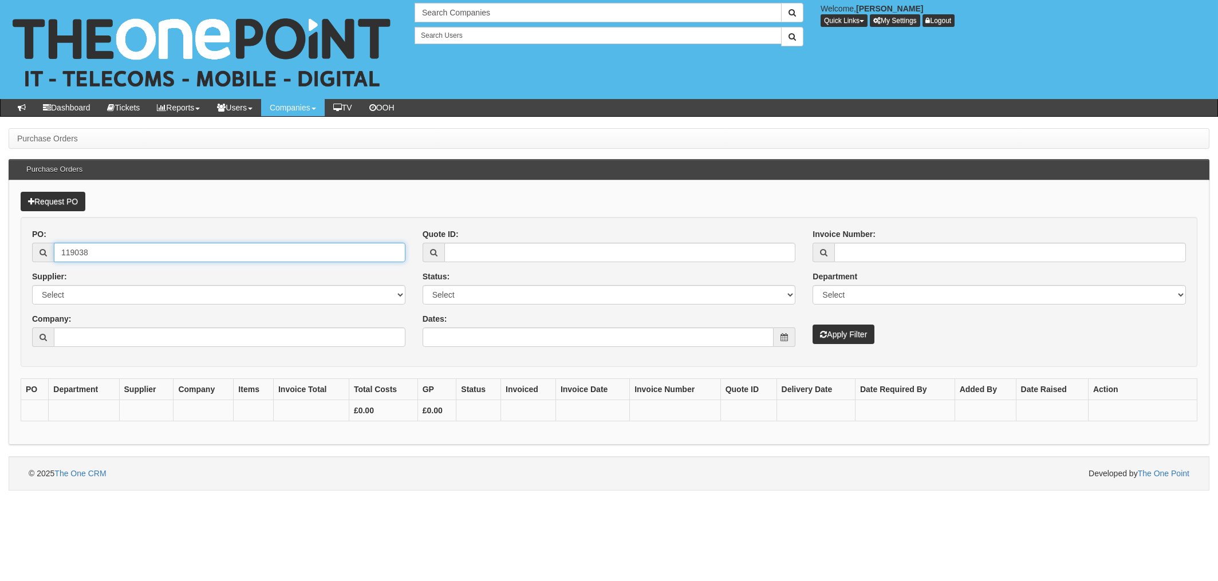
drag, startPoint x: 66, startPoint y: 250, endPoint x: 122, endPoint y: 272, distance: 60.4
click at [66, 250] on input "119038" at bounding box center [229, 252] width 351 height 19
type input "19038"
click at [812, 325] on button "Apply Filter" at bounding box center [843, 334] width 62 height 19
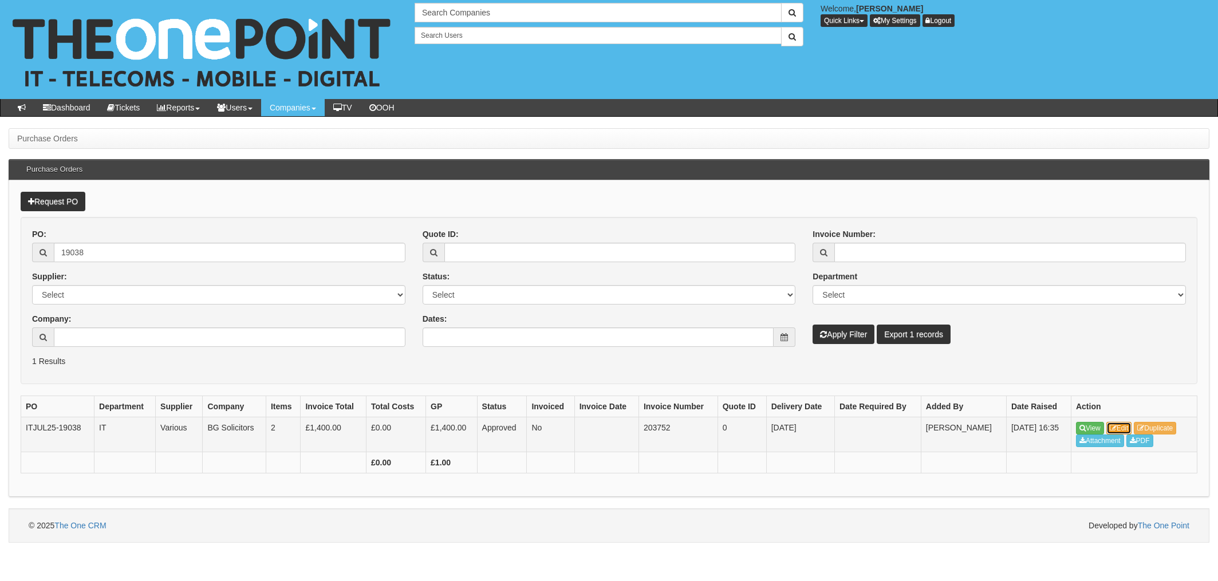
click at [1124, 428] on link "Edit" at bounding box center [1119, 428] width 26 height 13
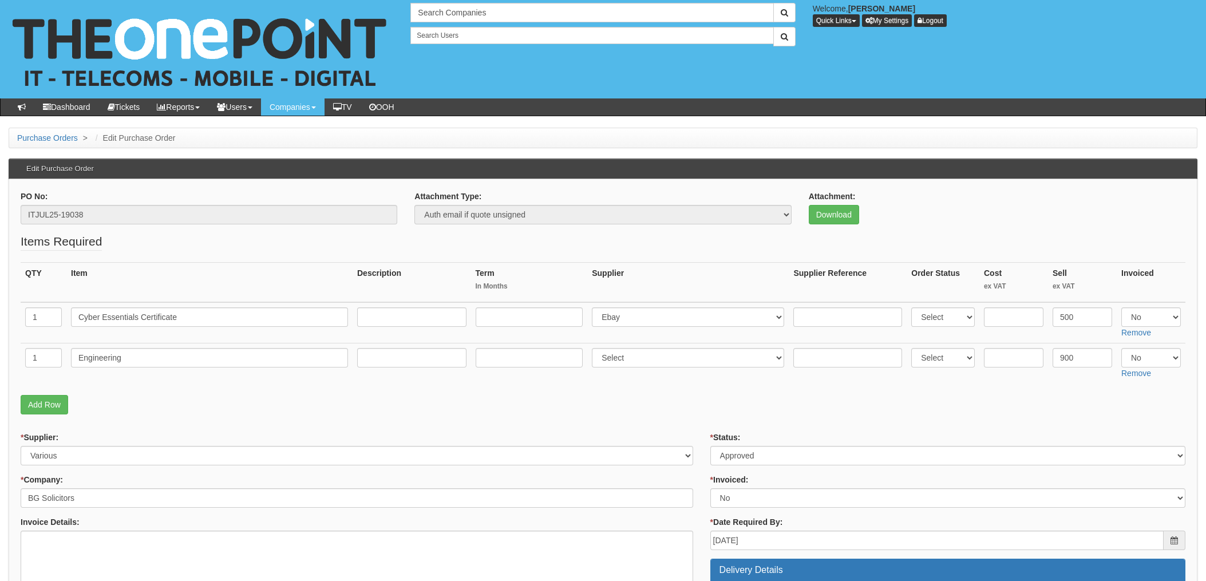
click at [651, 414] on fieldset "Items Required QTY Item Description Term In Months Supplier Supplier Reference …" at bounding box center [603, 326] width 1165 height 187
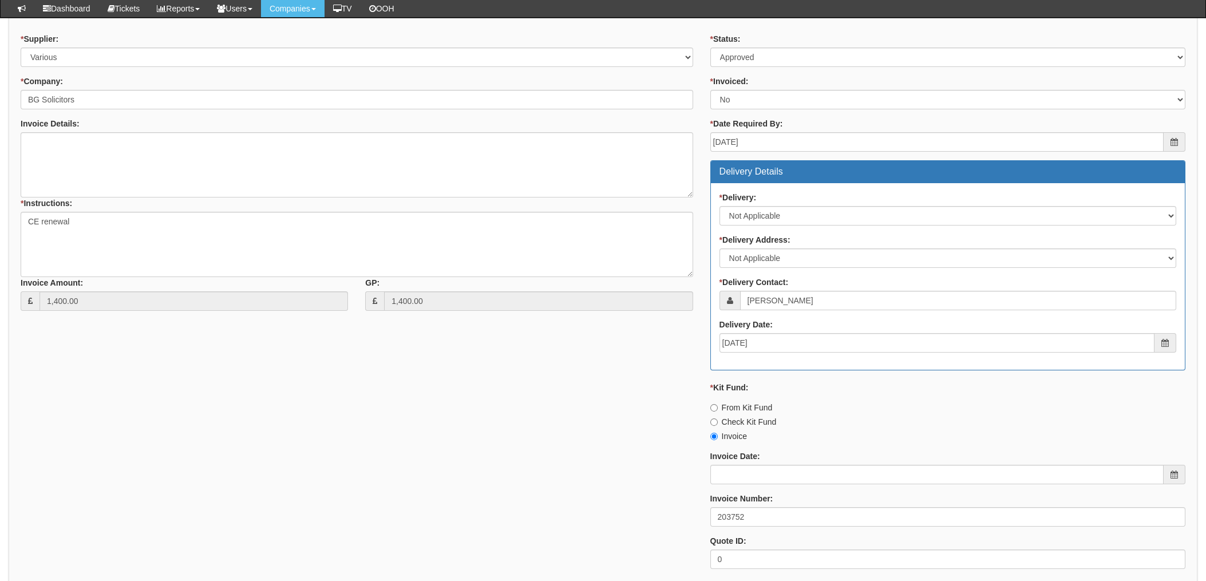
scroll to position [381, 0]
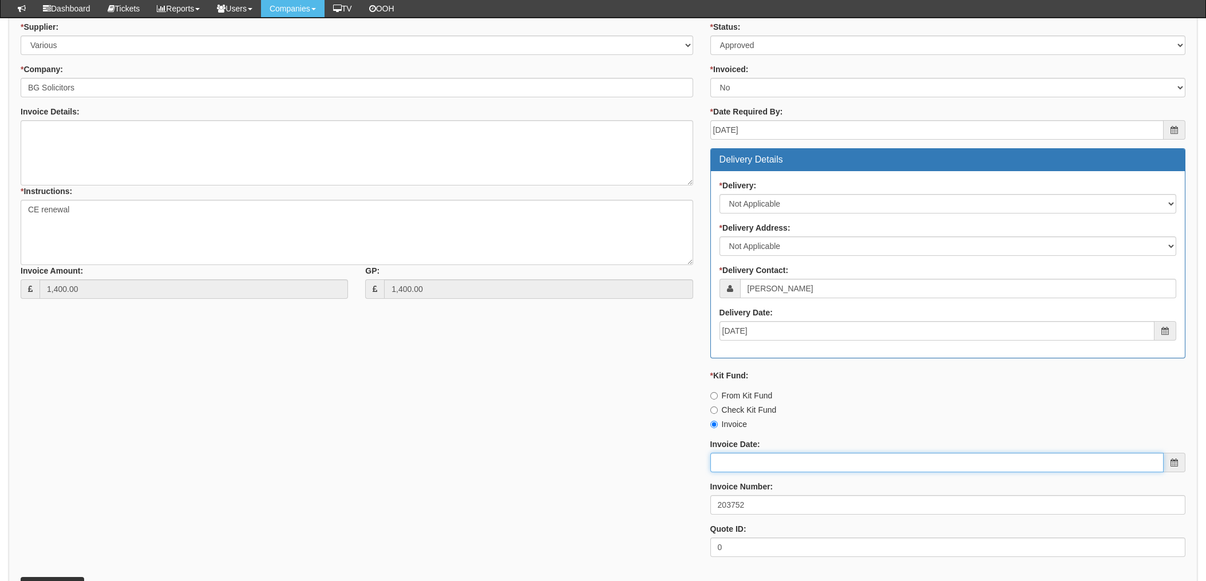
click at [742, 463] on input "Invoice Date:" at bounding box center [936, 462] width 453 height 19
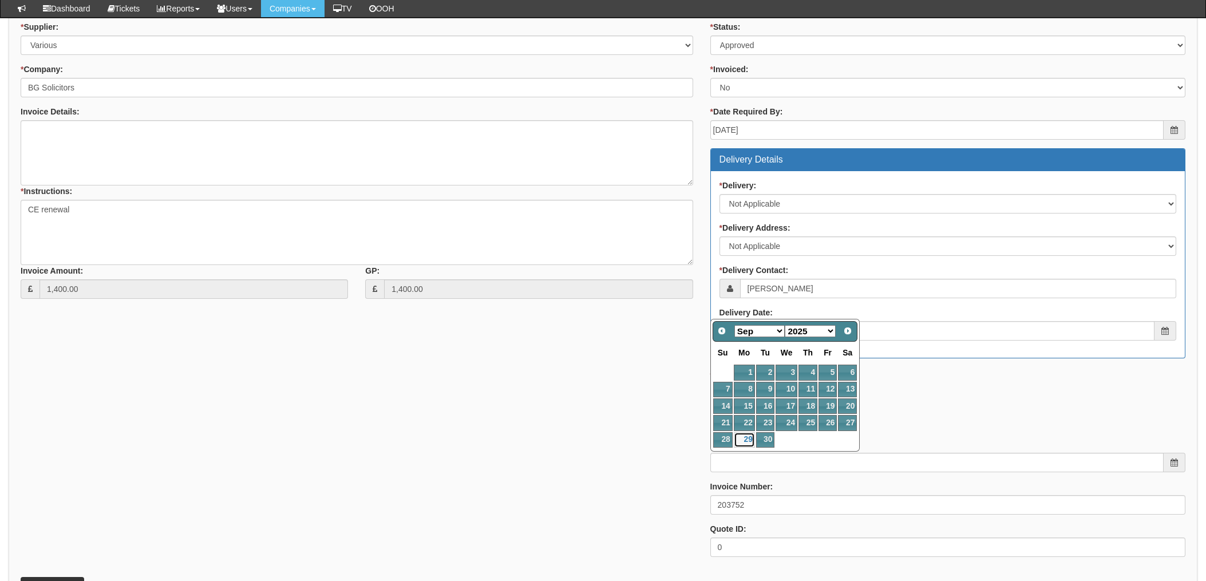
click at [748, 437] on link "29" at bounding box center [744, 439] width 21 height 15
type input "2025-09-29"
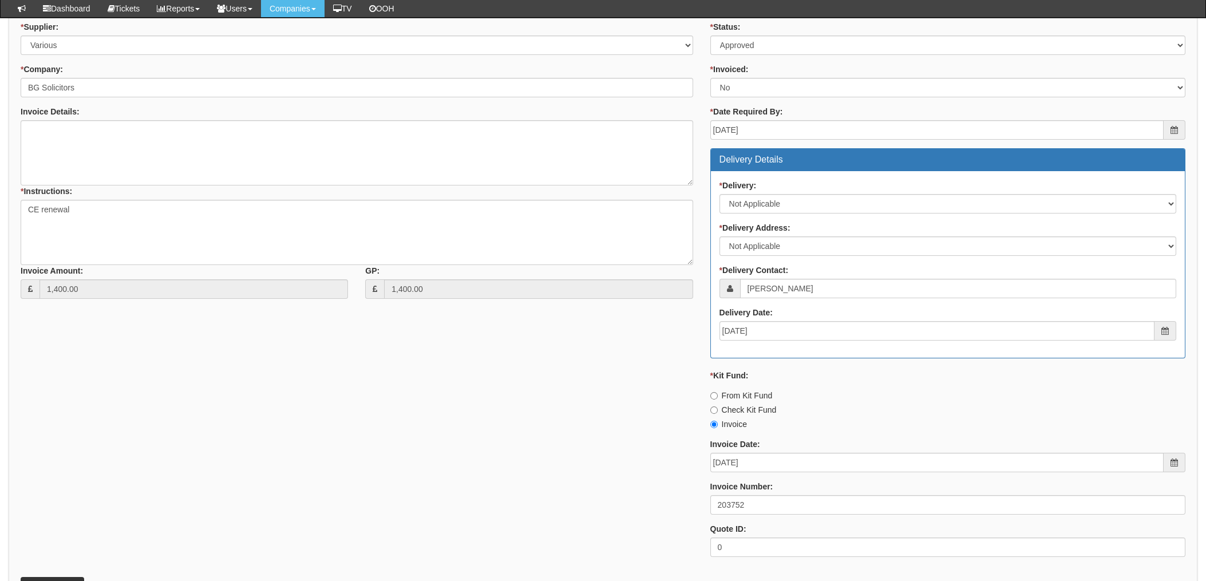
click at [538, 448] on div "* Supplier: Select 123 REG.co.uk 1Password 3 4Gon AA Jones Electric Ltd Abzorb …" at bounding box center [603, 293] width 1182 height 544
drag, startPoint x: 240, startPoint y: 441, endPoint x: 252, endPoint y: 436, distance: 12.6
click at [240, 441] on div "* Supplier: Select 123 REG.co.uk 1Password 3 4Gon AA Jones Electric Ltd Abzorb …" at bounding box center [603, 293] width 1182 height 544
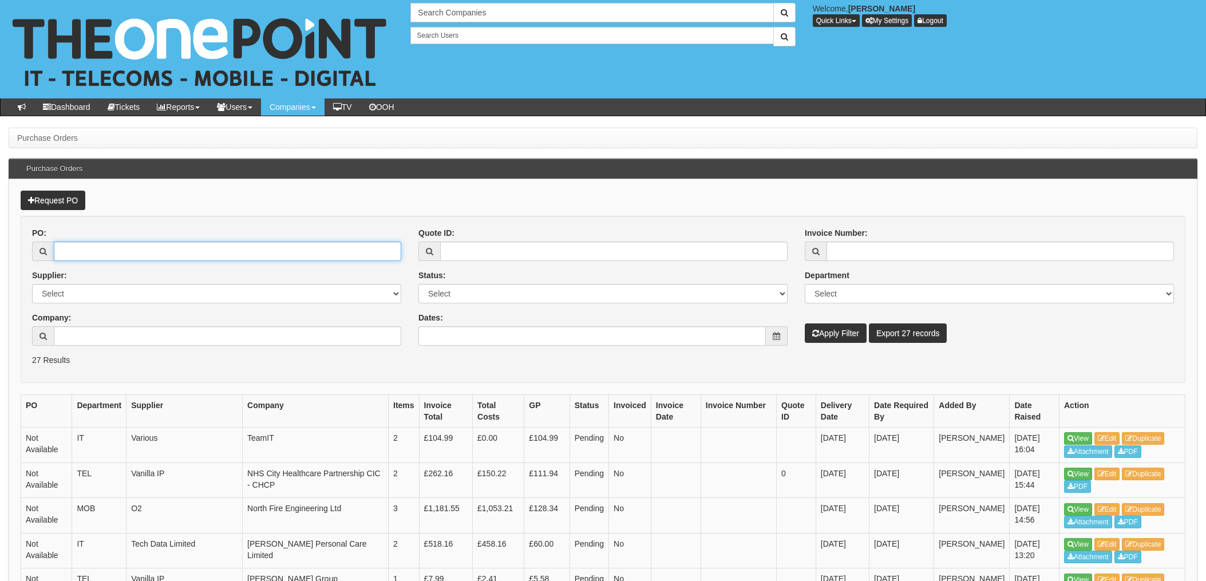
drag, startPoint x: 89, startPoint y: 247, endPoint x: 97, endPoint y: 245, distance: 7.6
click at [89, 247] on input "PO:" at bounding box center [227, 251] width 347 height 19
type input "19434"
click at [805, 323] on button "Apply Filter" at bounding box center [836, 332] width 62 height 19
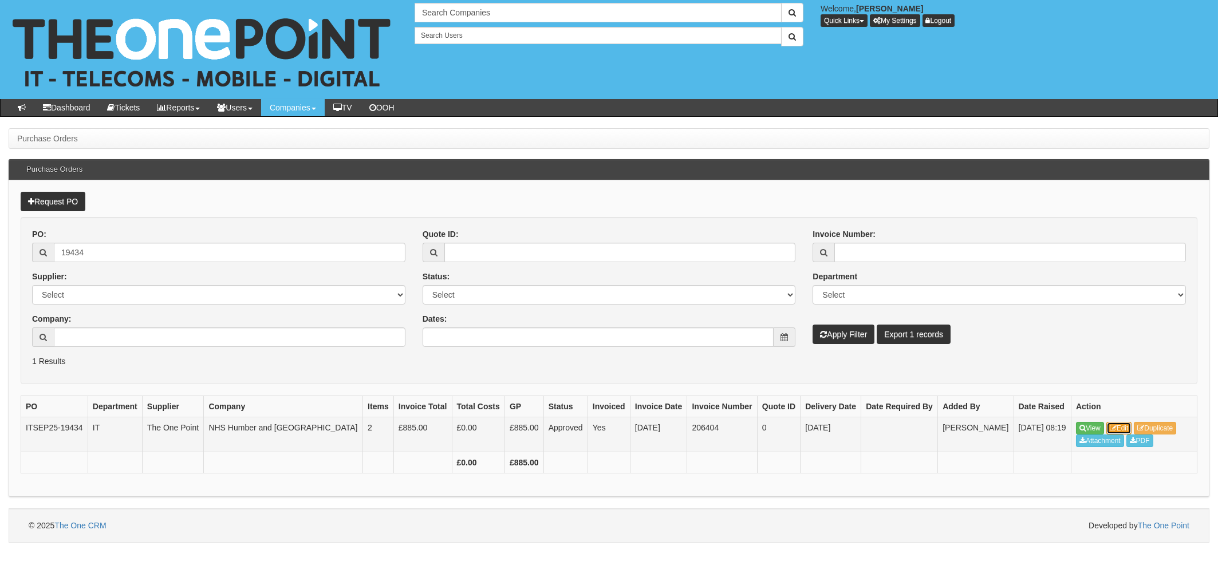
click at [1111, 426] on icon at bounding box center [1112, 428] width 7 height 7
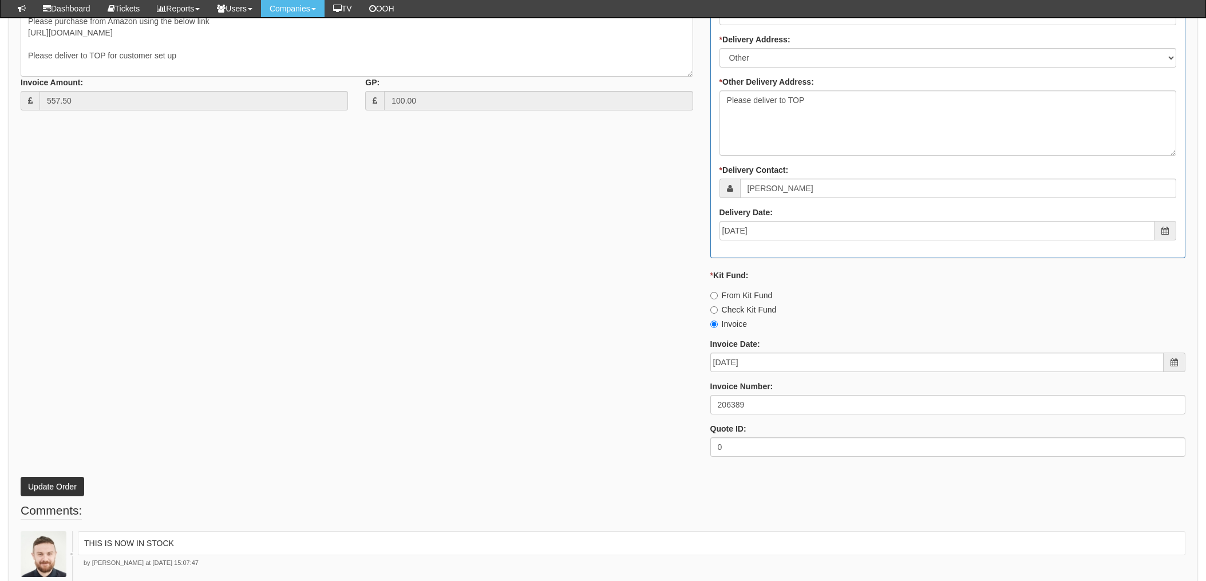
scroll to position [534, 0]
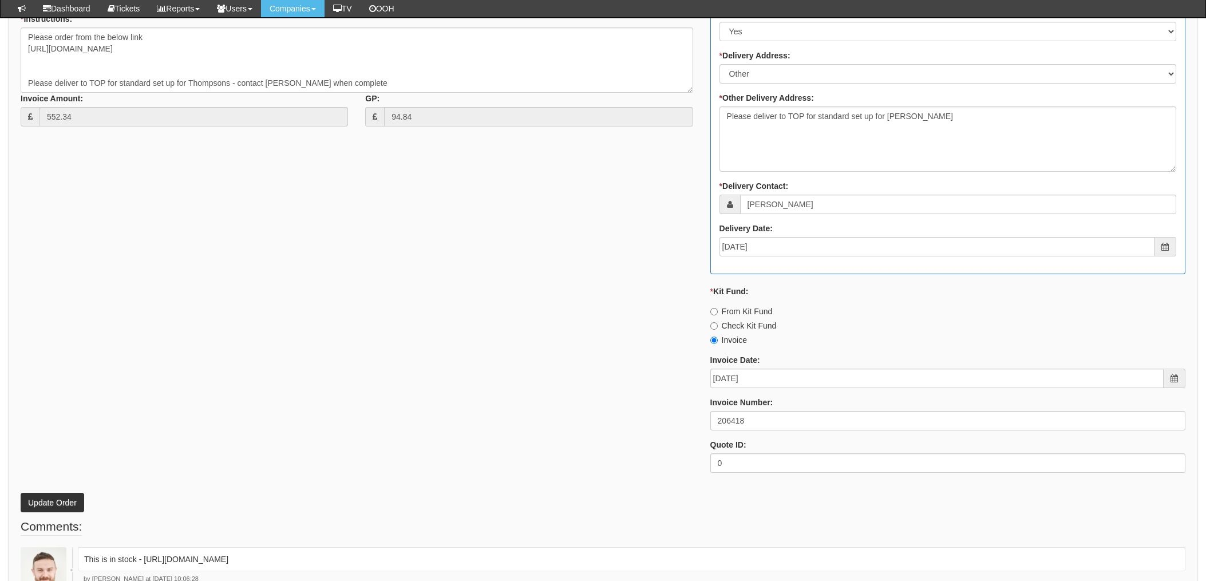
scroll to position [610, 0]
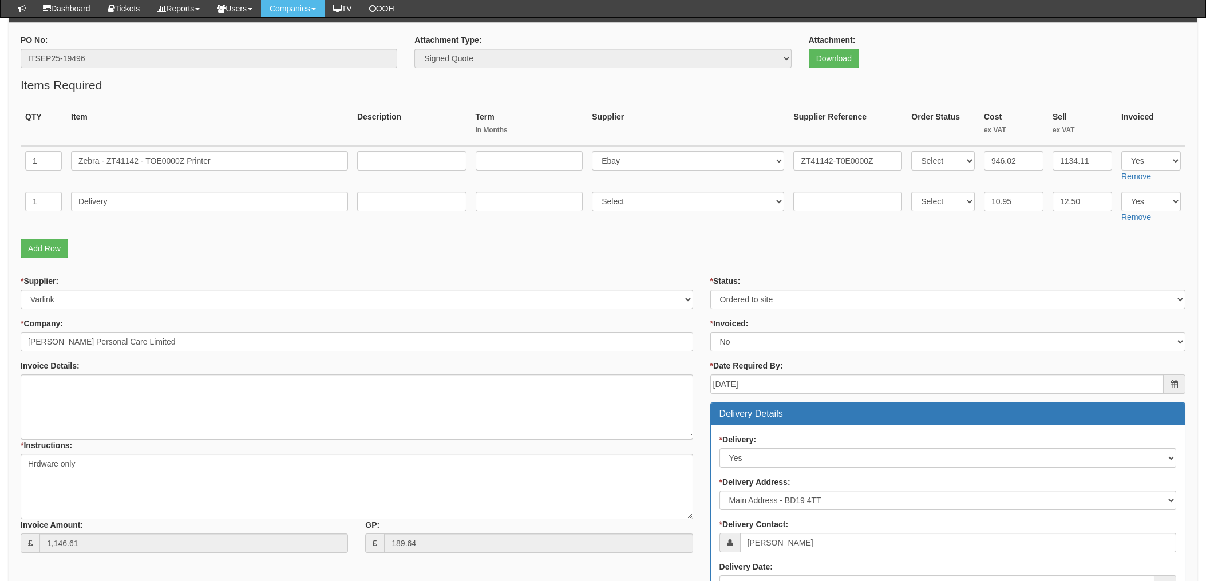
scroll to position [108, 0]
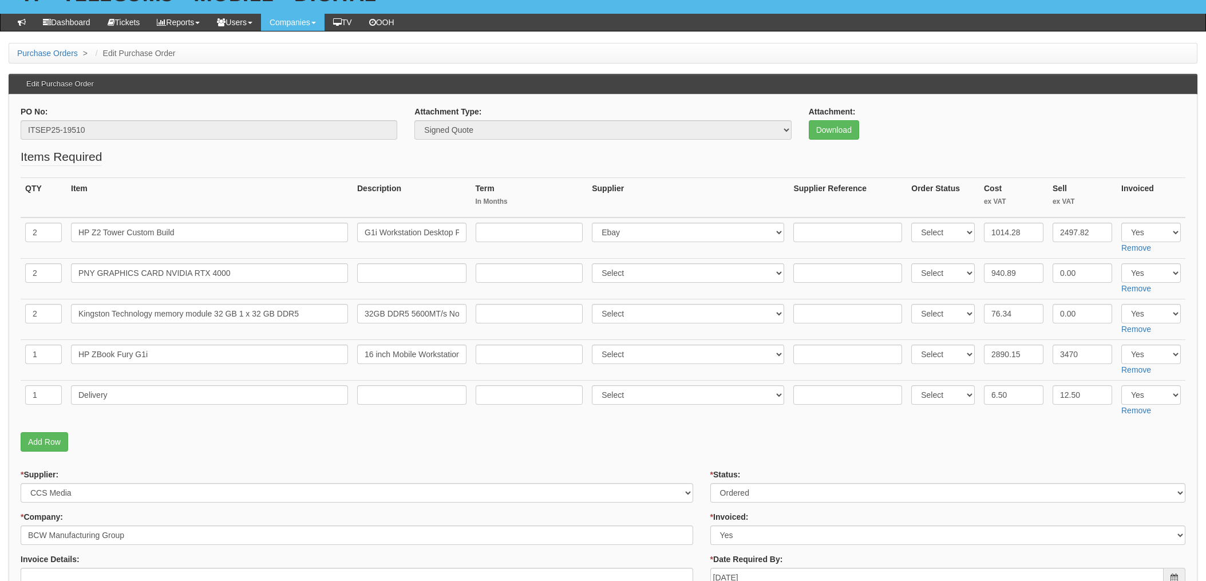
scroll to position [15, 0]
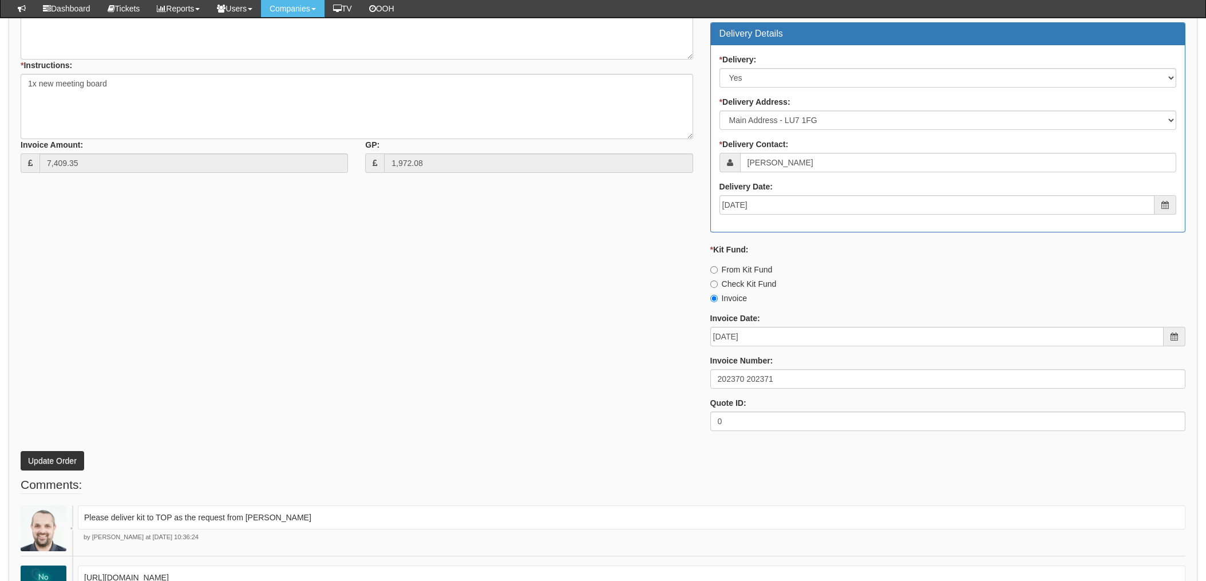
scroll to position [915, 0]
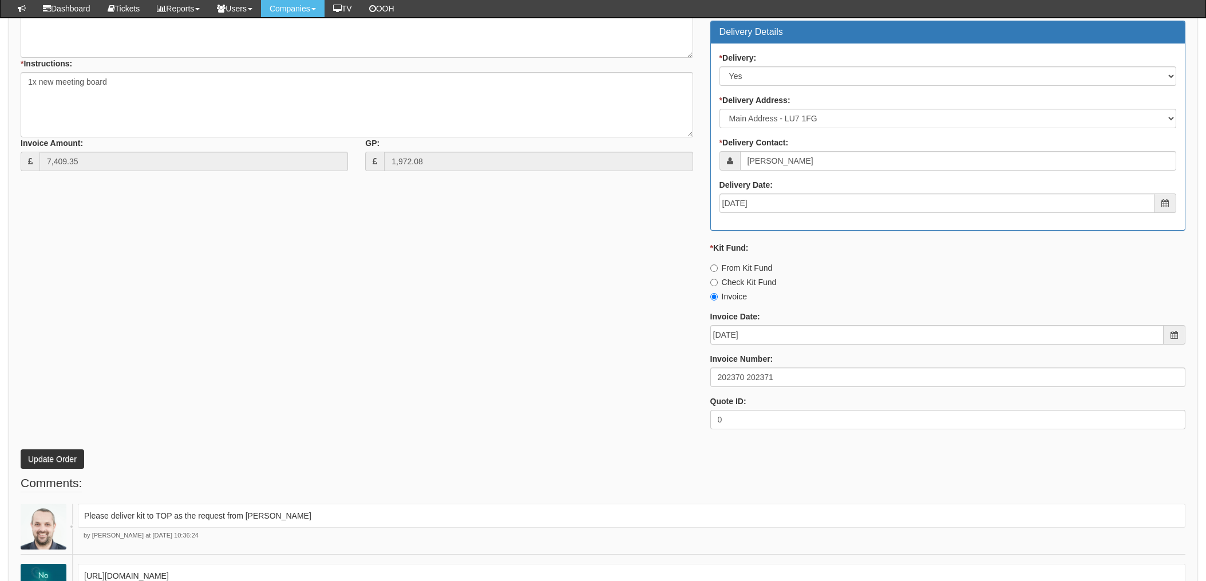
click at [398, 417] on div "* Supplier: Select 123 [DOMAIN_NAME] 1Password 3 4Gon [PERSON_NAME] Electric Lt…" at bounding box center [603, 166] width 1182 height 544
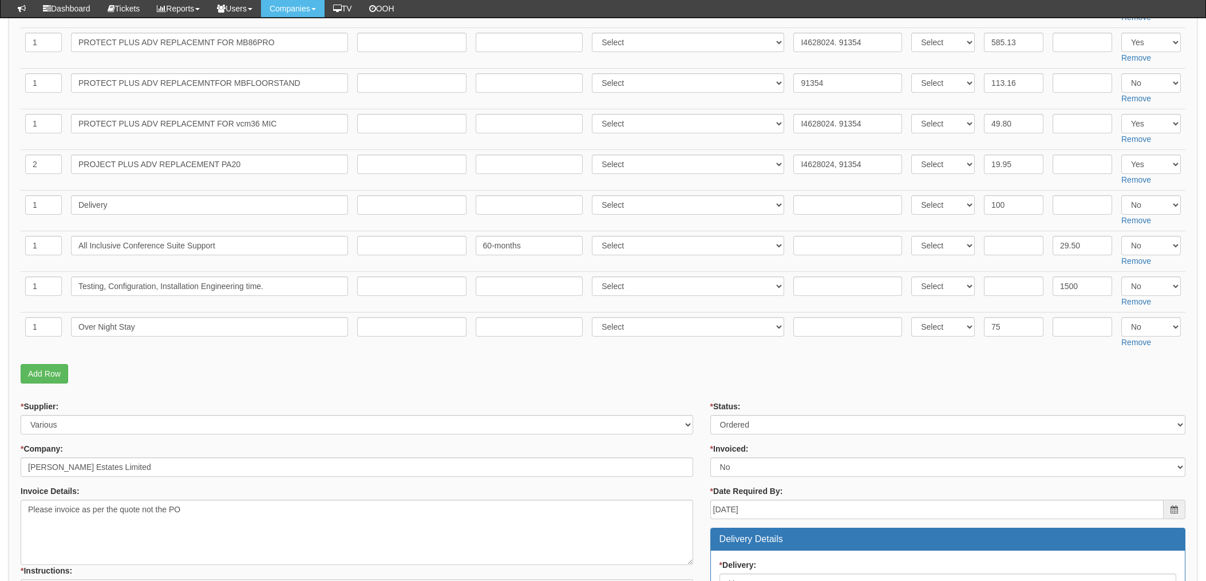
scroll to position [381, 0]
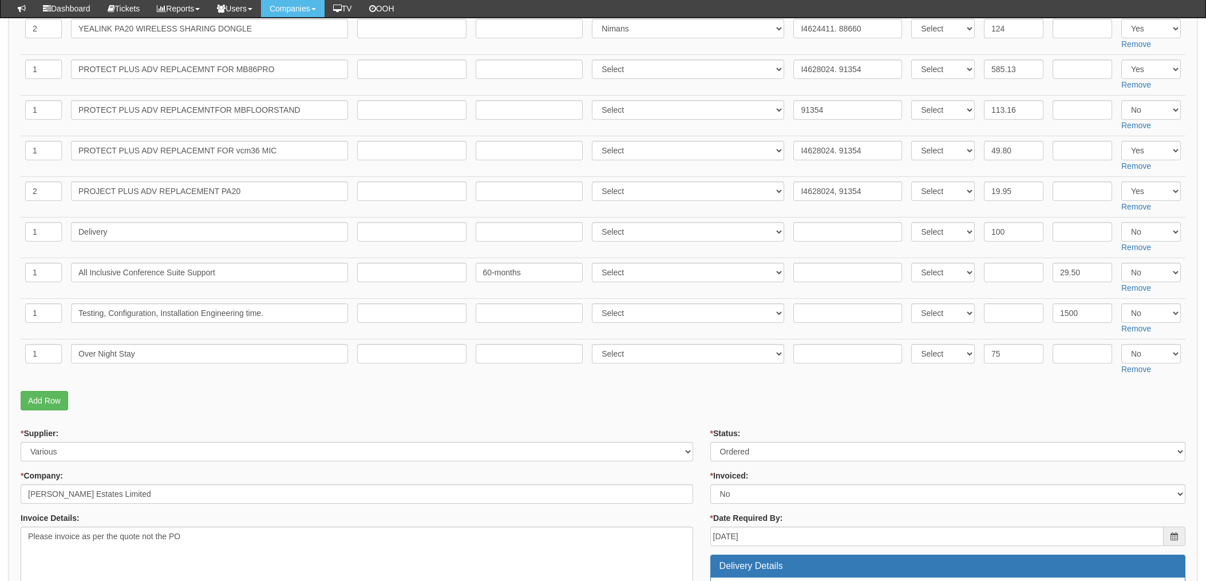
click at [698, 368] on td "Select 123 REG.co.uk 1Password 3 4Gon AA Jones Electric Ltd Abzorb Access Group…" at bounding box center [688, 359] width 202 height 41
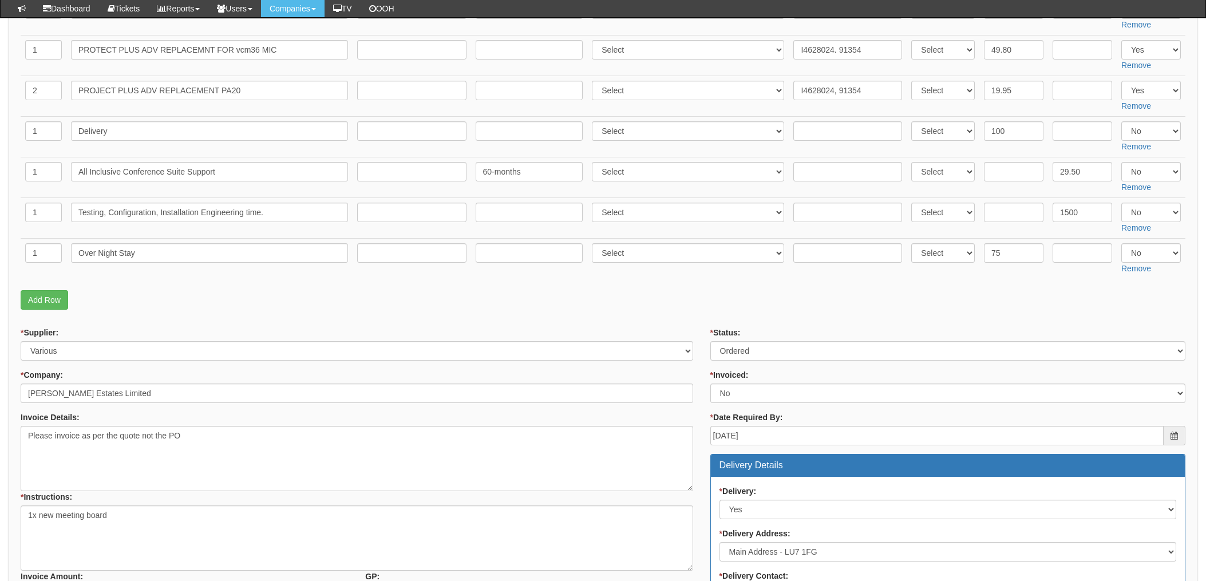
scroll to position [610, 0]
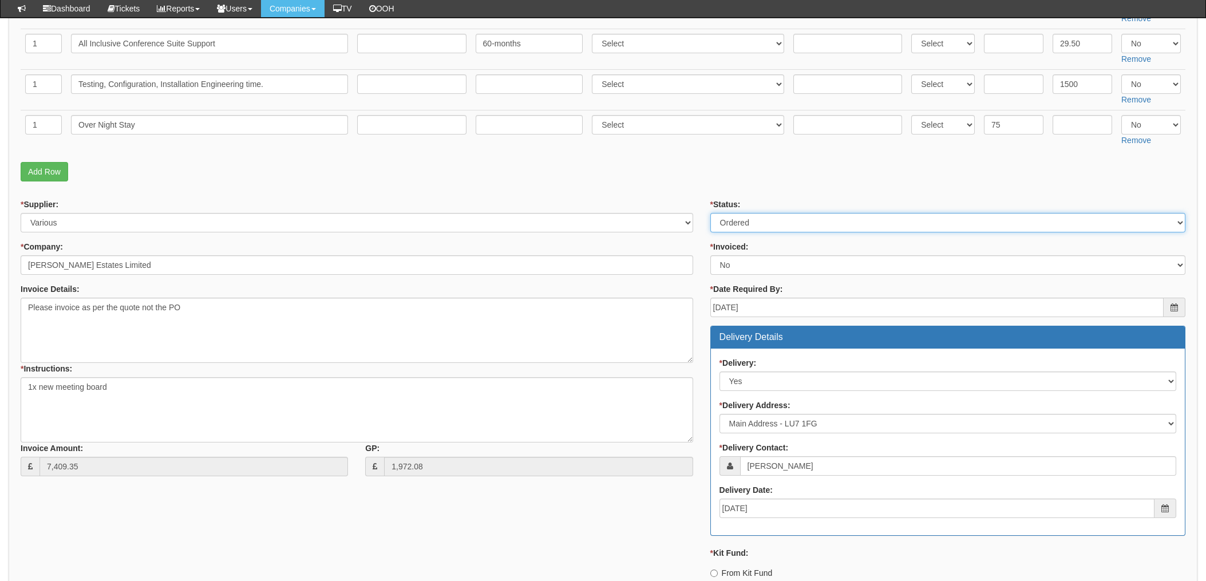
click at [758, 223] on select "Select Approved Completed Delivered Invoiced Ordered Ordered to site Part Order…" at bounding box center [947, 222] width 475 height 19
select select "4"
click at [710, 214] on select "Select Approved Completed Delivered Invoiced Ordered Ordered to site Part Order…" at bounding box center [947, 222] width 475 height 19
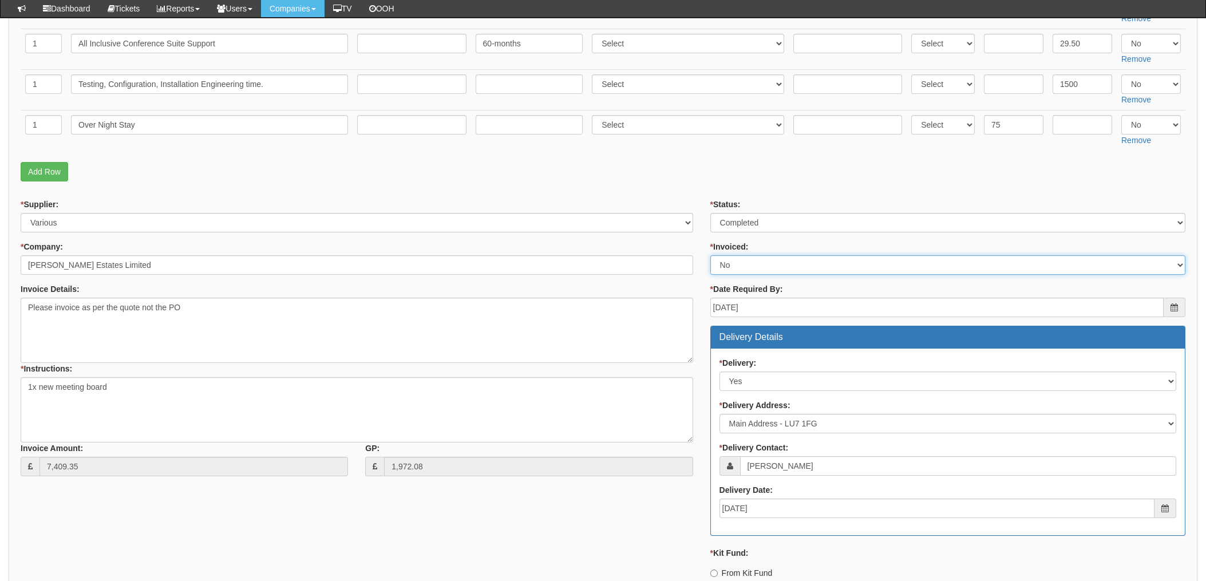
click at [740, 269] on select "Select Yes No N/A STB (part of order)" at bounding box center [947, 264] width 475 height 19
select select "1"
click at [710, 256] on select "Select Yes No N/A STB (part of order)" at bounding box center [947, 264] width 475 height 19
click at [678, 196] on form "PO No: TELJUN25-18742 Attachment Type: Select Signed Quote Auth email if quote …" at bounding box center [603, 162] width 1165 height 1223
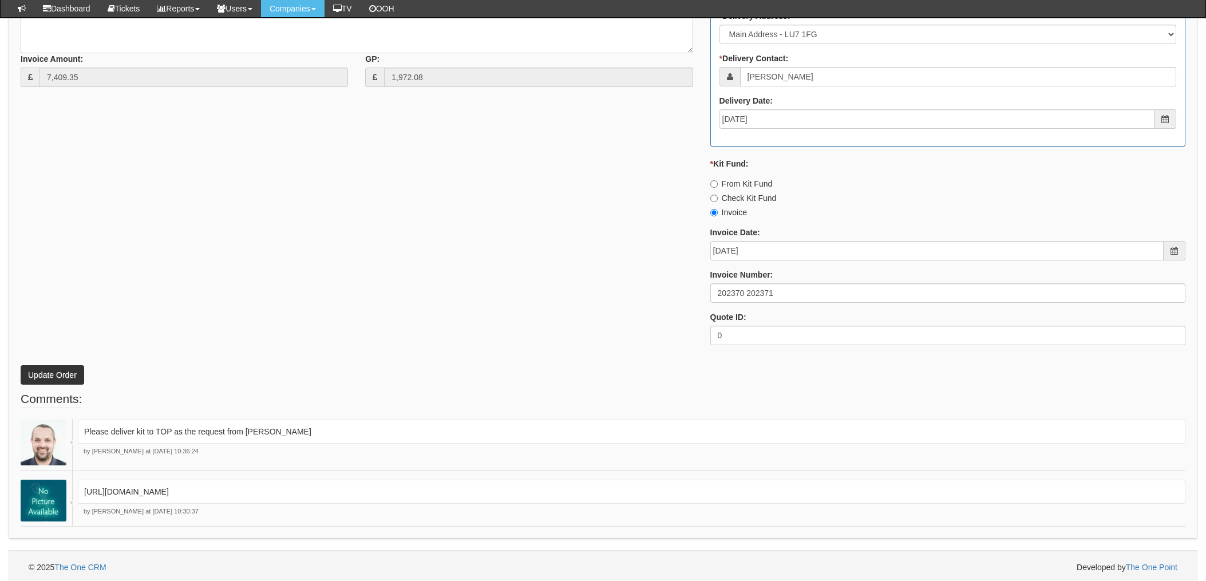
scroll to position [1004, 0]
click at [49, 368] on button "Update Order" at bounding box center [53, 371] width 64 height 19
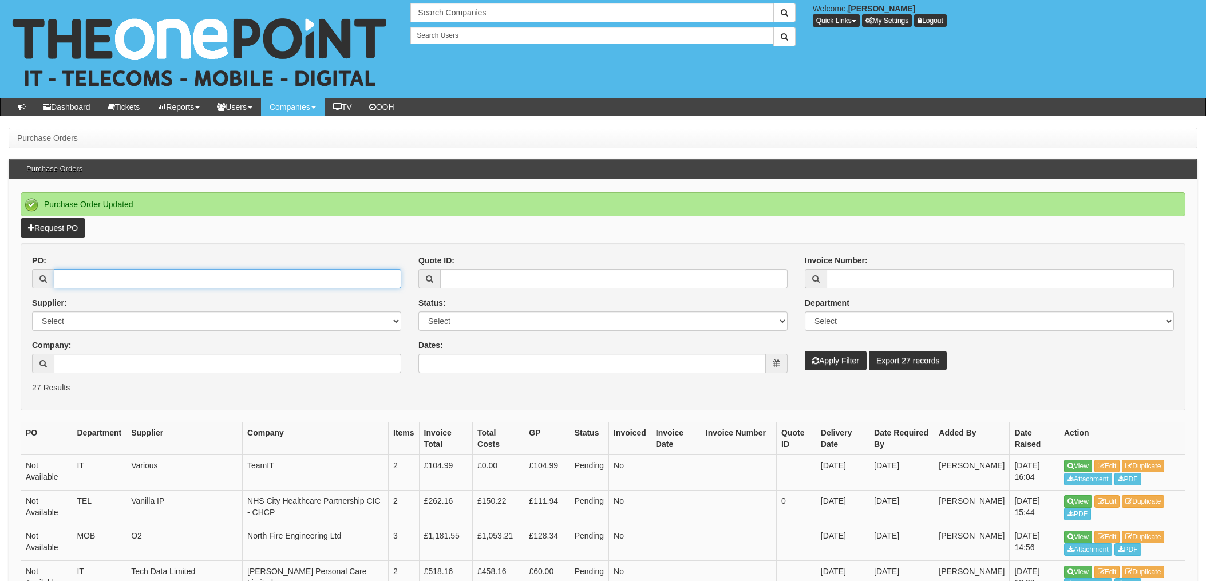
click at [94, 277] on input "PO:" at bounding box center [227, 278] width 347 height 19
type input "19170"
click at [805, 351] on button "Apply Filter" at bounding box center [836, 360] width 62 height 19
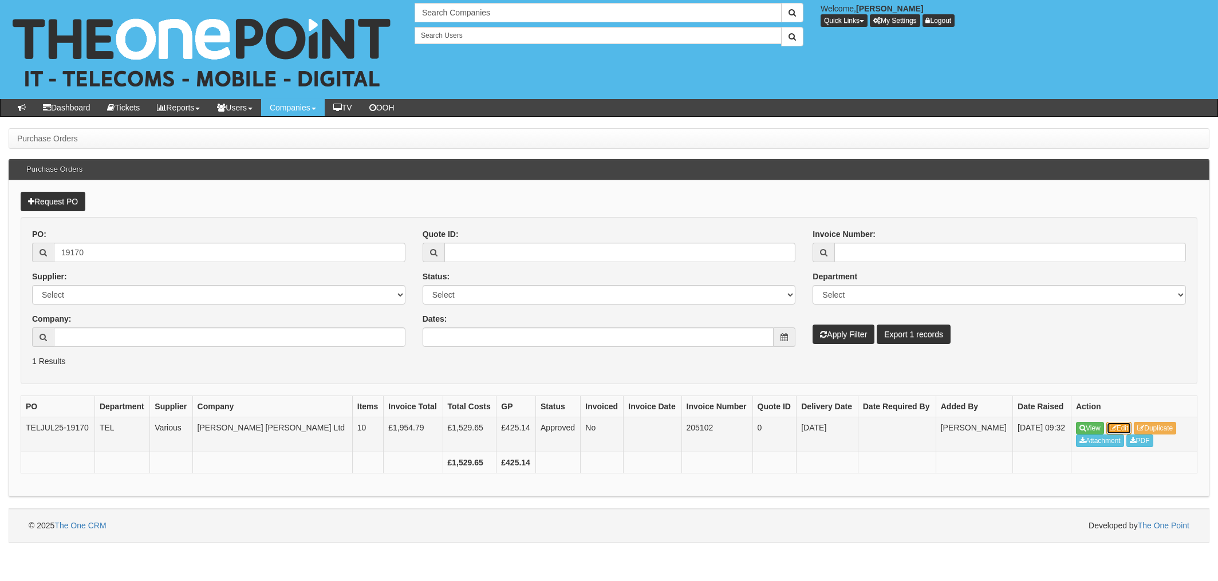
click at [1116, 425] on icon at bounding box center [1112, 428] width 7 height 7
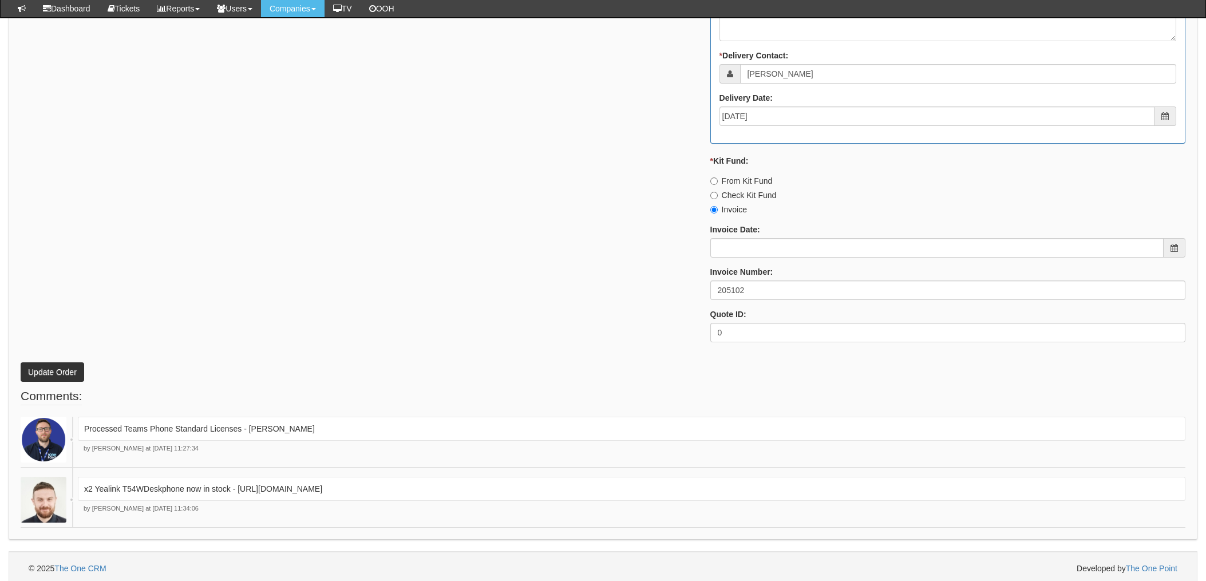
scroll to position [1015, 0]
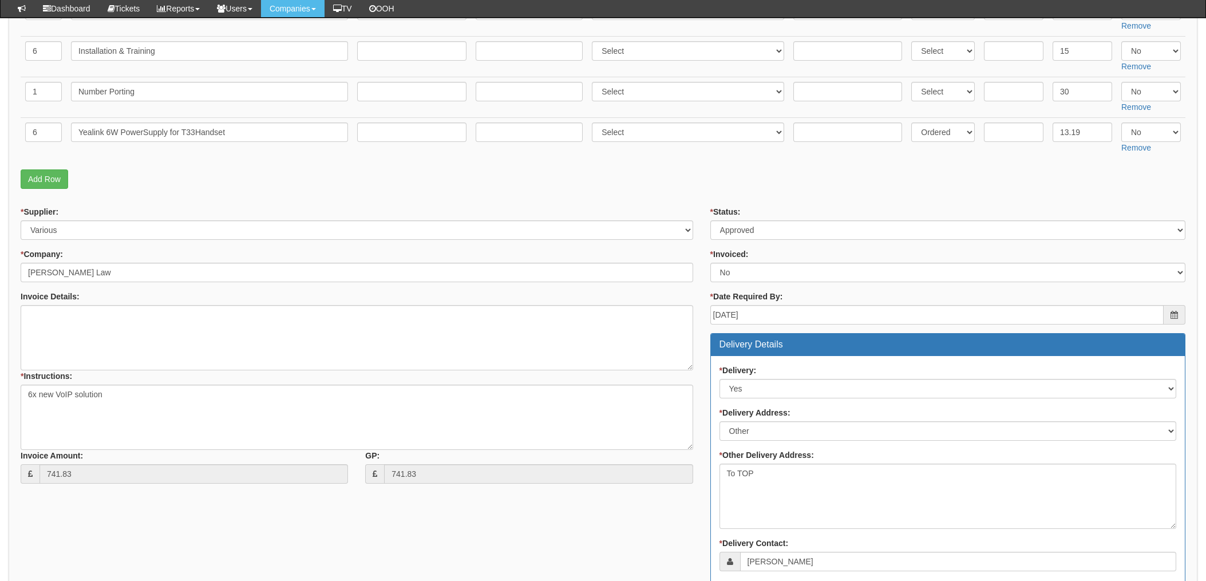
scroll to position [283, 0]
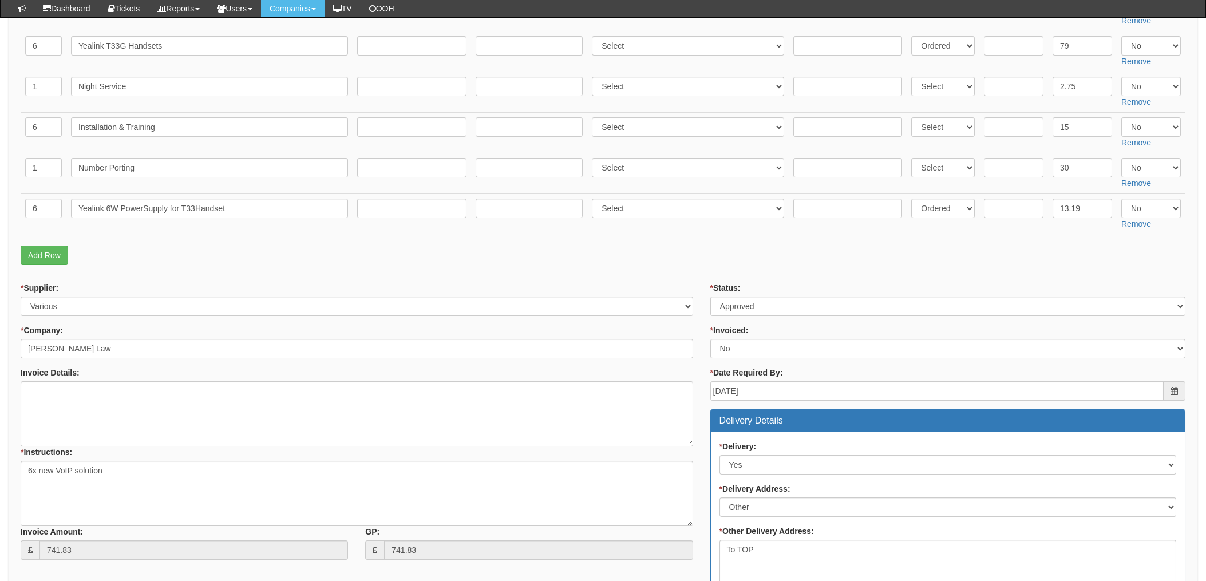
click at [717, 238] on fieldset "Items Required QTY Item Description Term In Months Supplier Supplier Reference …" at bounding box center [603, 96] width 1165 height 350
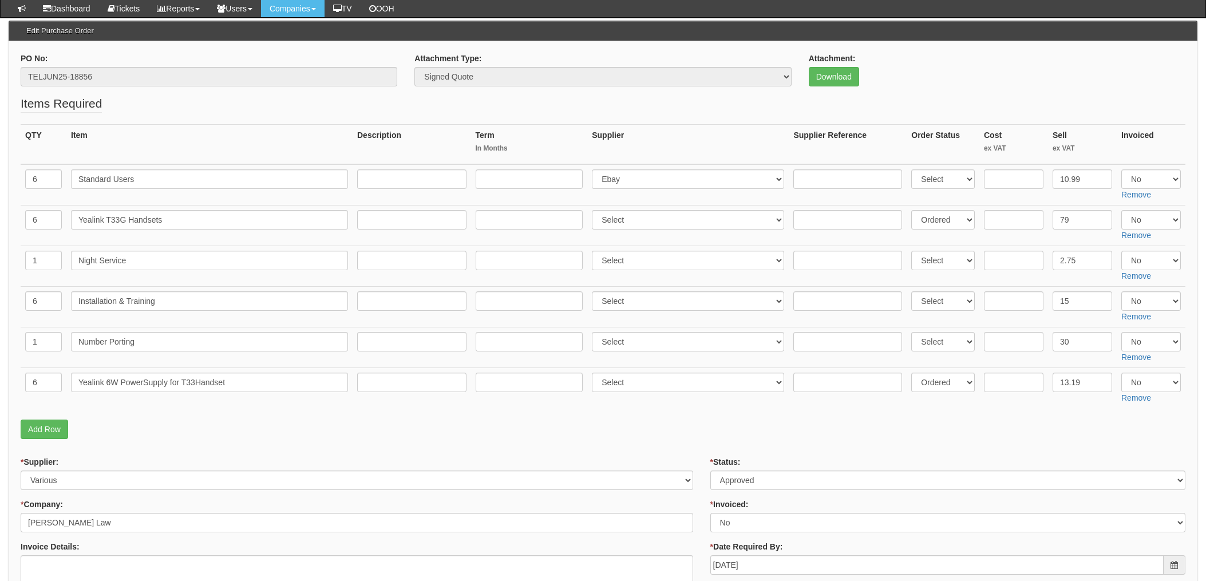
scroll to position [0, 0]
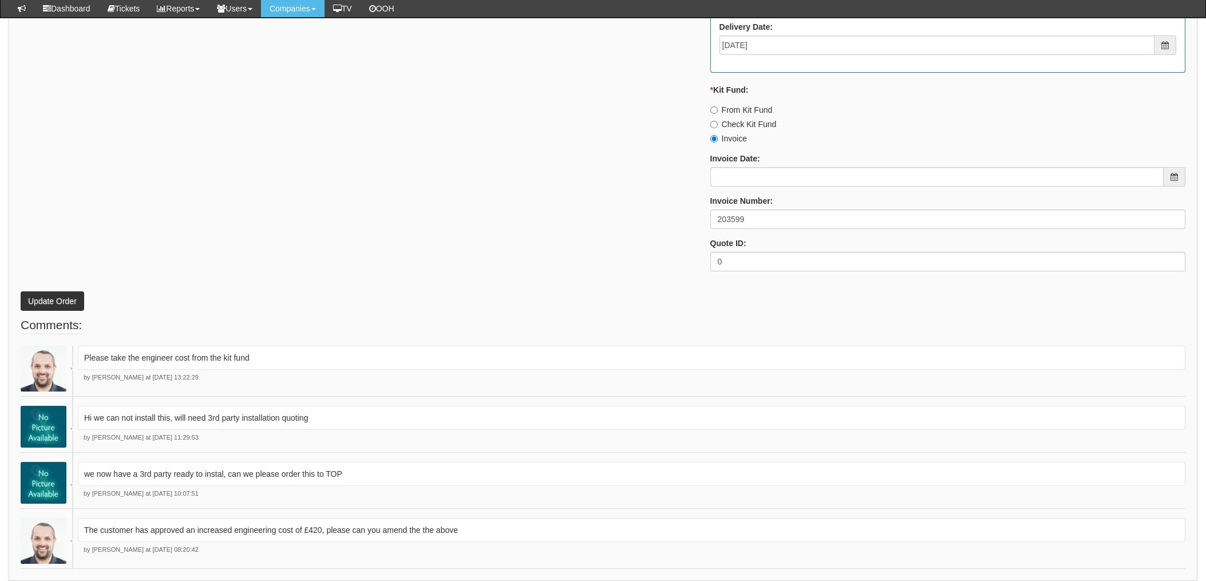
scroll to position [686, 0]
